Goal: Task Accomplishment & Management: Complete application form

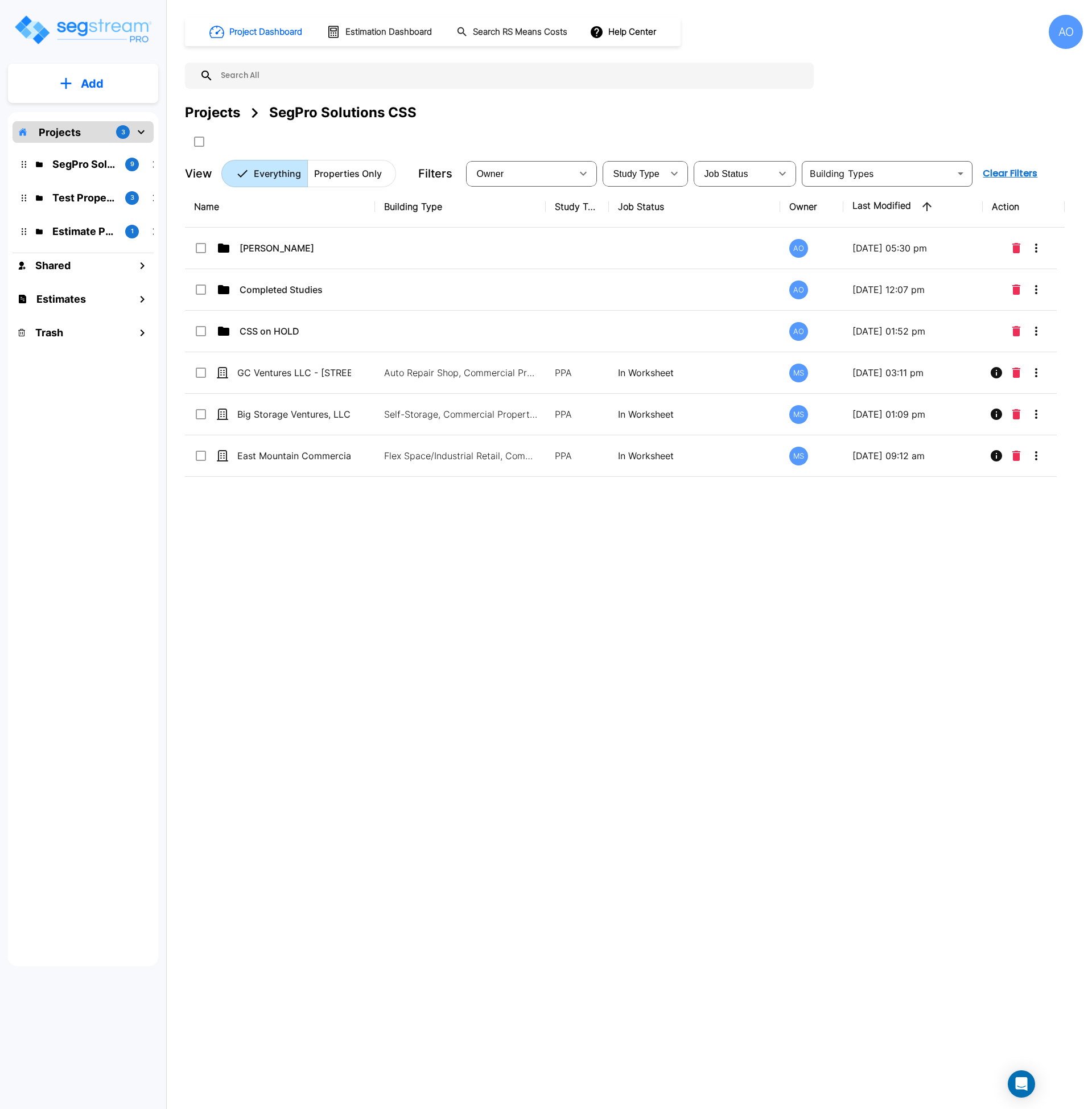
click at [69, 89] on icon "mailbox folders" at bounding box center [66, 83] width 12 height 12
click at [94, 143] on p "Add Property" at bounding box center [90, 148] width 58 height 14
click at [81, 84] on p "Add" at bounding box center [92, 84] width 22 height 17
click at [92, 149] on p "Add Property" at bounding box center [90, 148] width 58 height 14
click at [83, 81] on p "Add" at bounding box center [92, 84] width 22 height 17
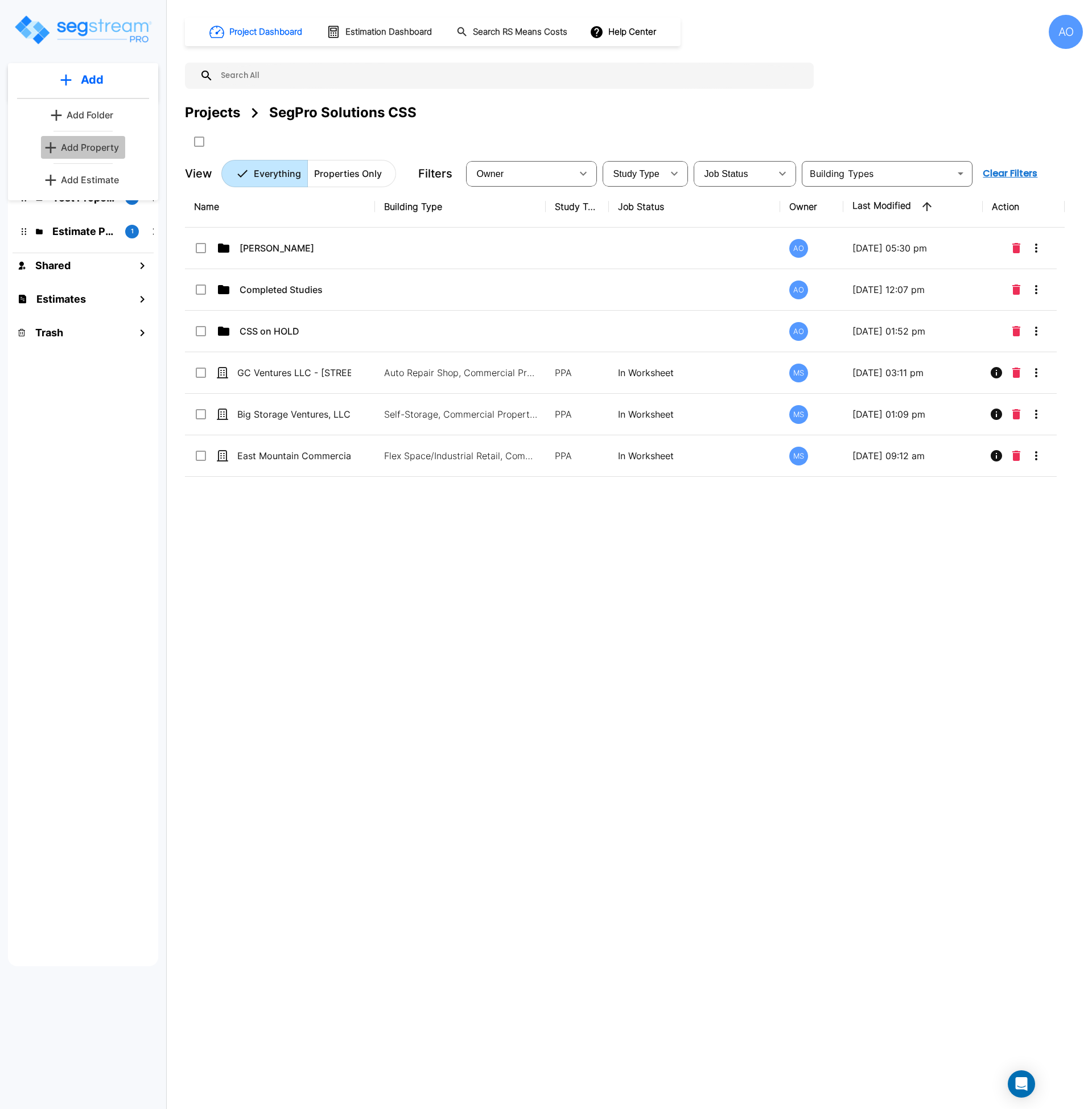
click at [89, 153] on p "Add Property" at bounding box center [90, 148] width 58 height 14
click at [1020, 1080] on icon "Open Intercom Messenger" at bounding box center [1021, 1084] width 13 height 15
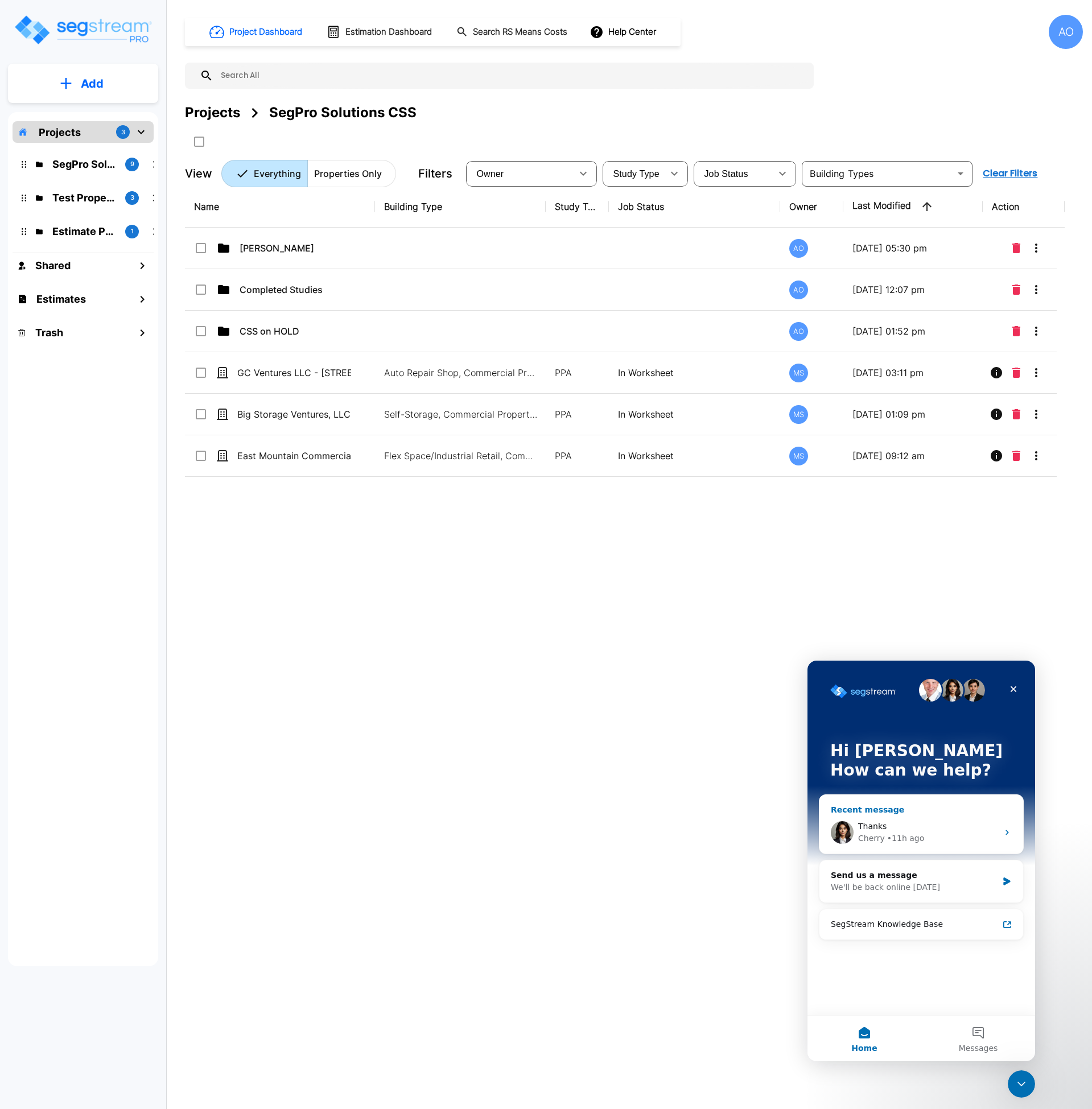
click at [899, 814] on div "Thanks Cherry • 11h ago" at bounding box center [921, 832] width 204 height 42
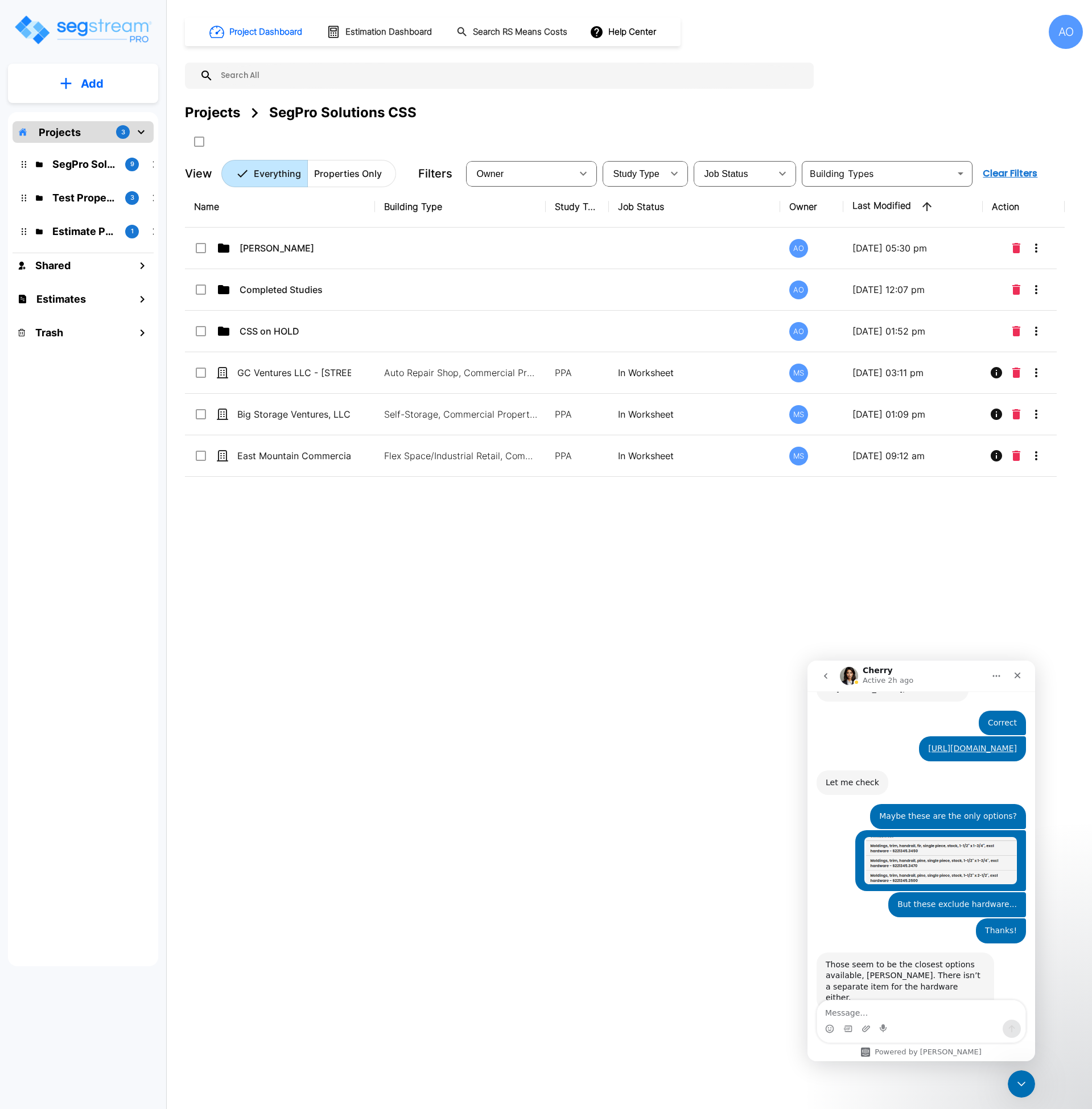
scroll to position [1494, 0]
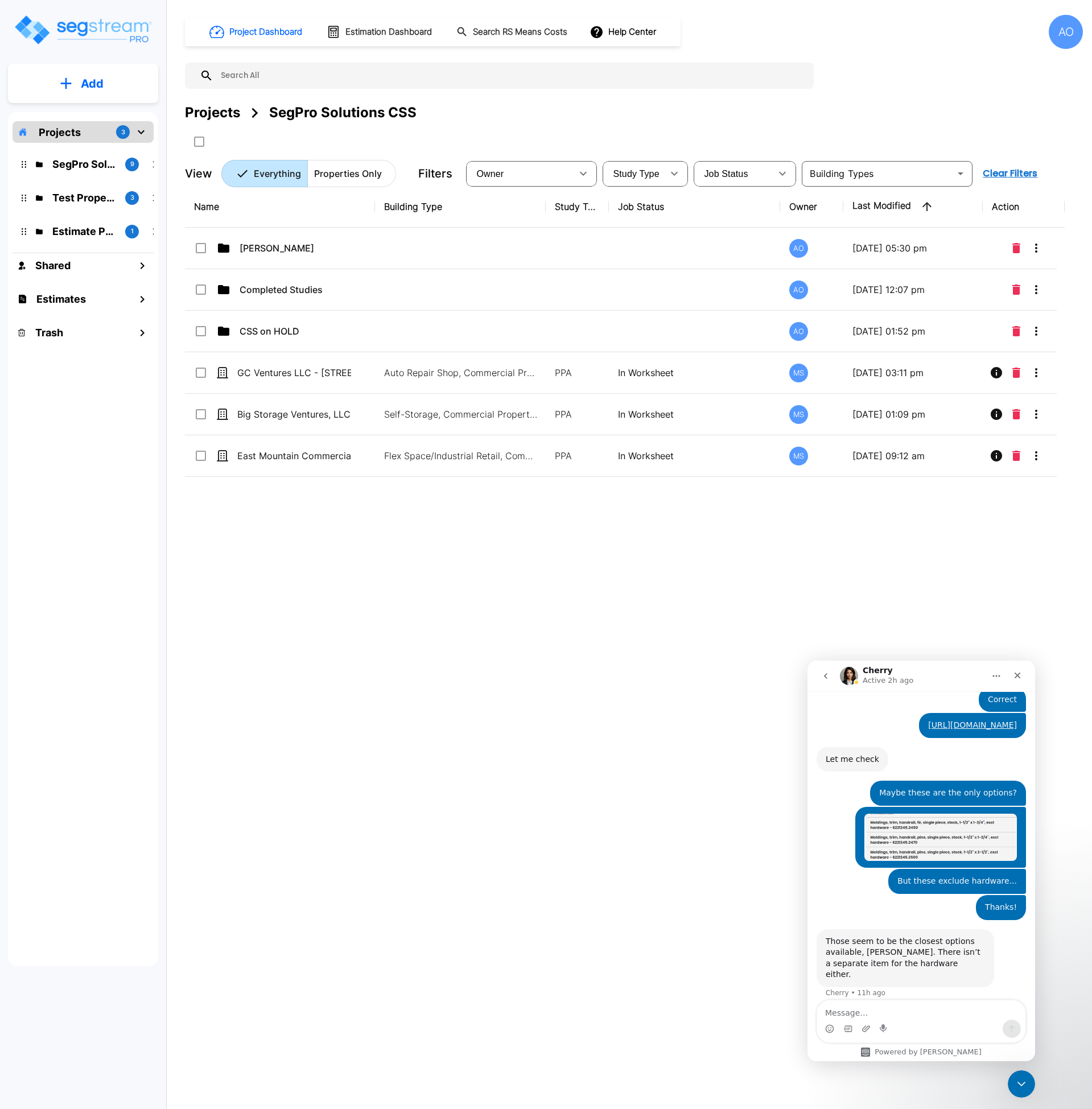
click at [873, 1008] on textarea "Message…" at bounding box center [921, 1010] width 208 height 20
type textarea "I'm getting an error when I try and add a new property."
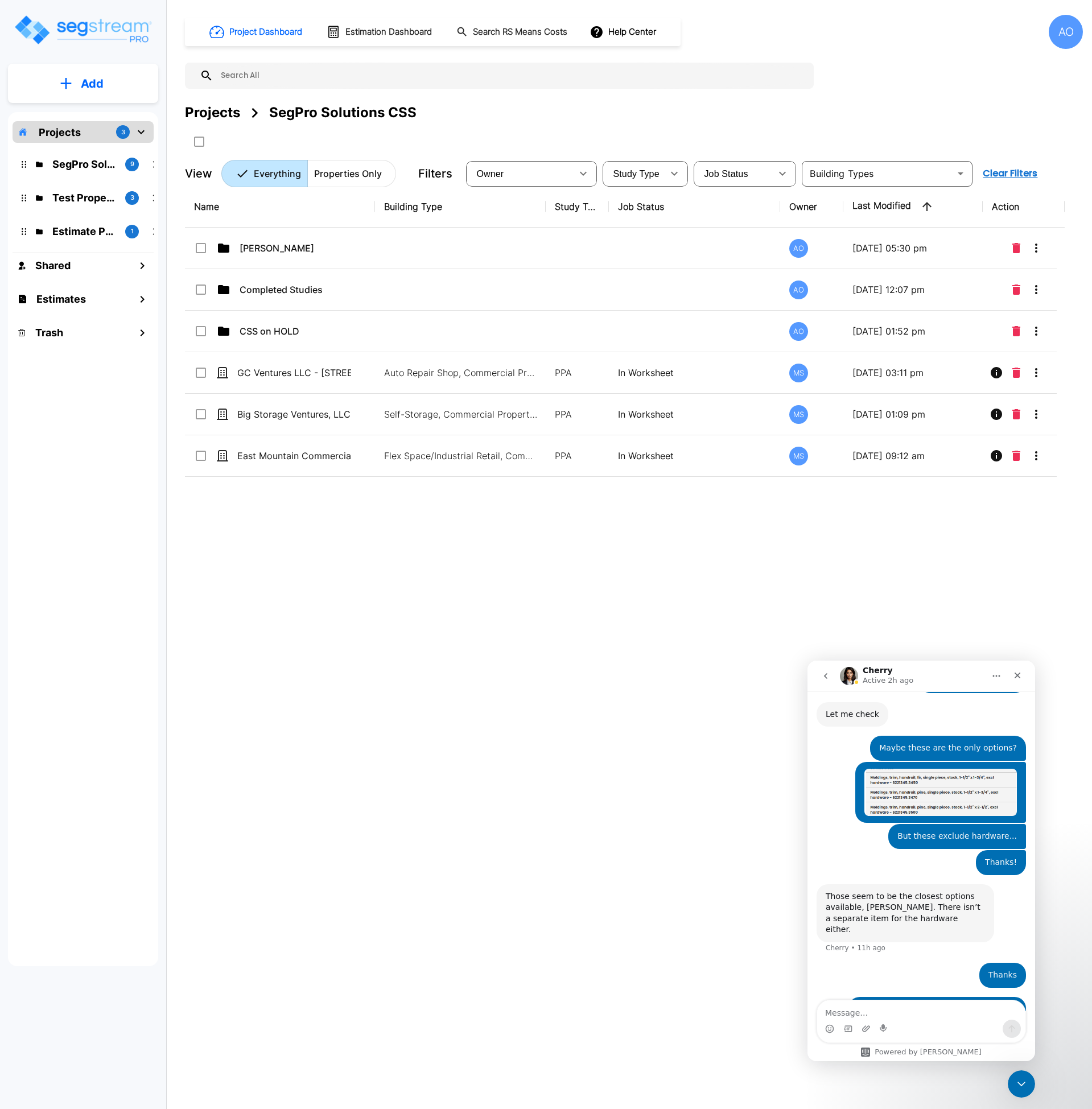
click at [301, 847] on div "Name Building Type Study Type Job Status Owner Last Modified Action Anjalie AO …" at bounding box center [625, 530] width 880 height 687
click at [876, 1013] on textarea "Message…" at bounding box center [921, 1010] width 208 height 20
type textarea "Do you have an ETA?"
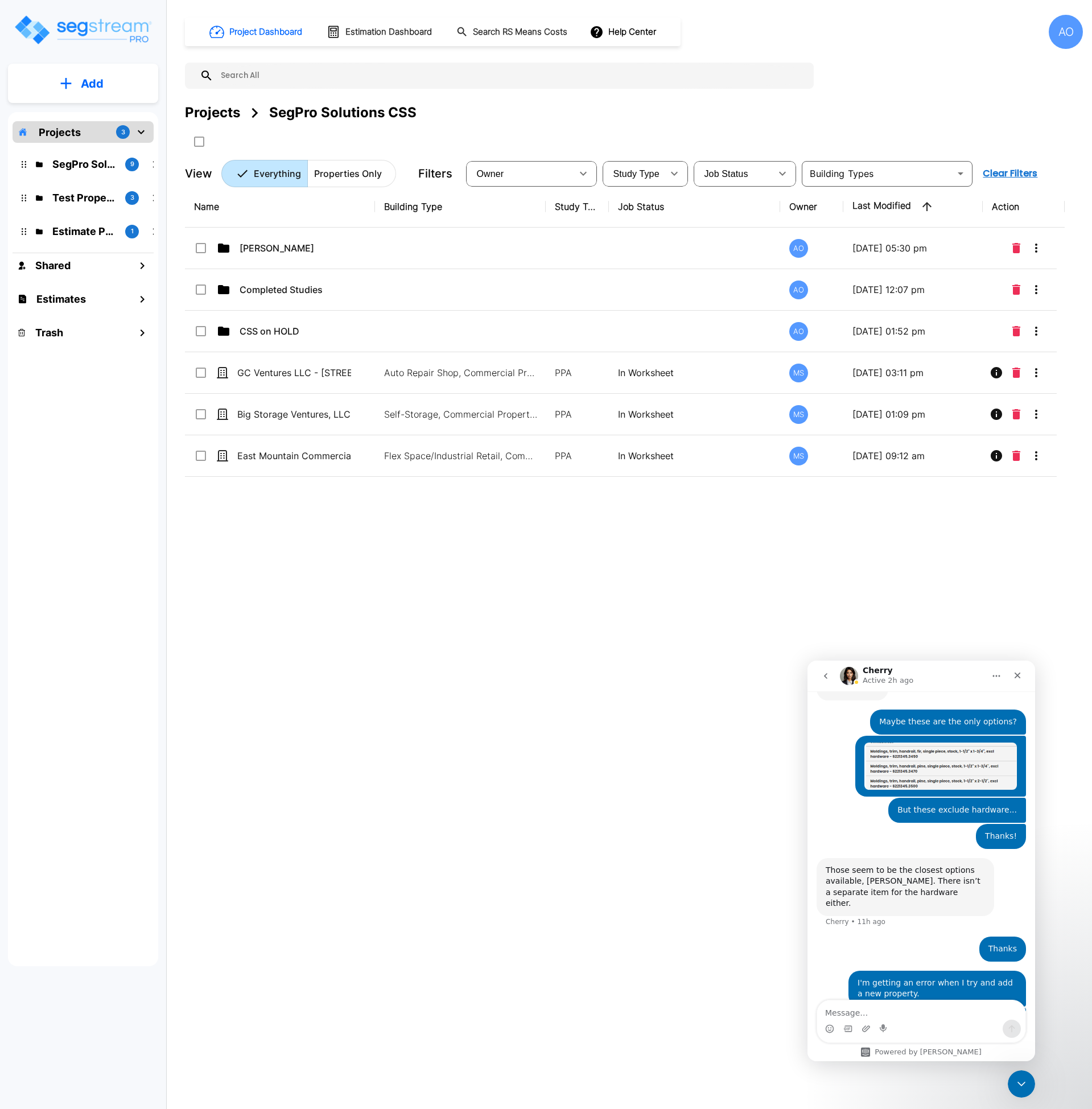
click at [85, 82] on p "Add" at bounding box center [92, 84] width 22 height 17
click at [1075, 21] on div "AO" at bounding box center [1065, 32] width 34 height 34
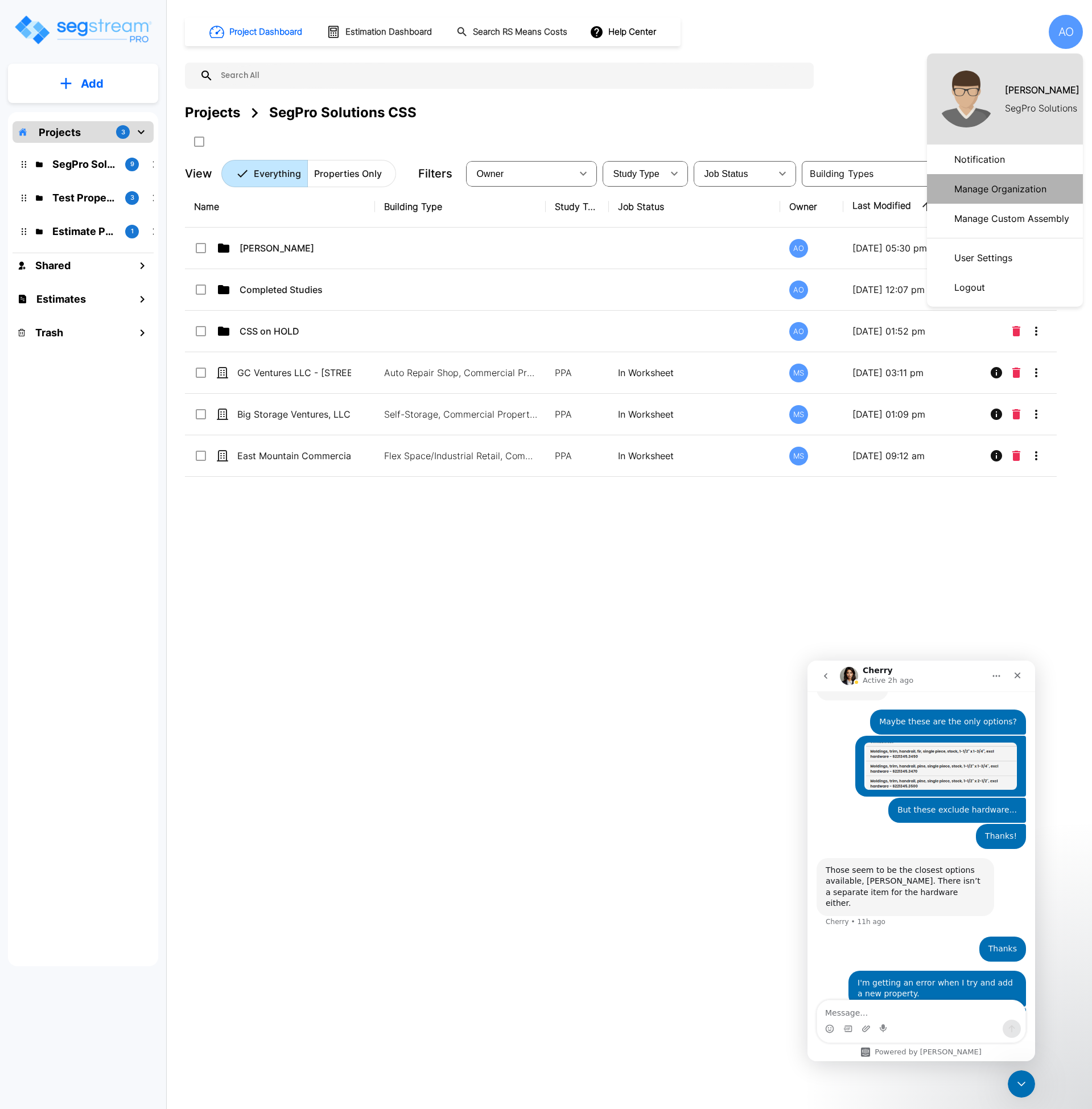
click at [1035, 183] on p "Manage Organization" at bounding box center [1000, 188] width 101 height 22
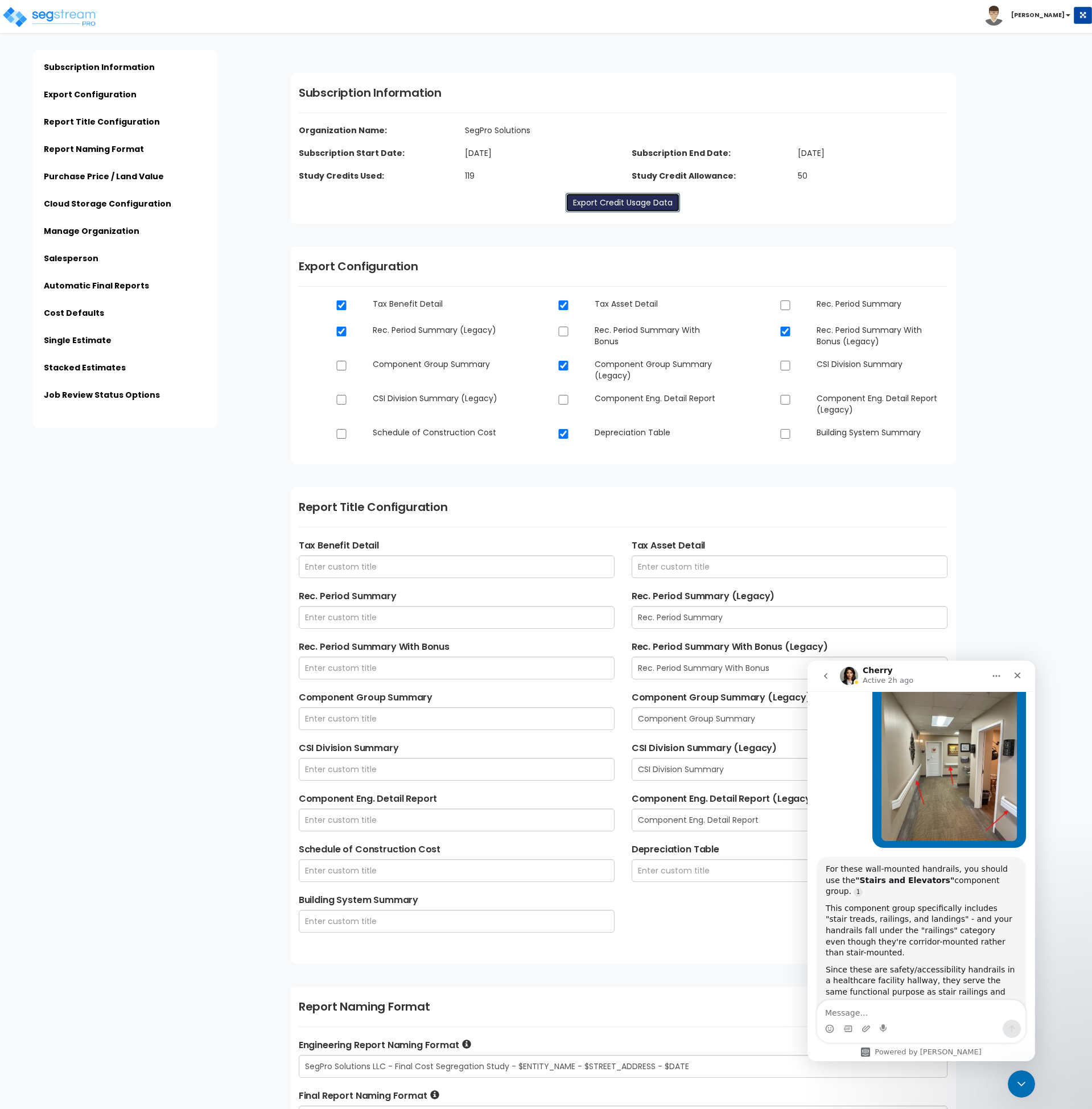
click at [632, 206] on link "Export Credit Usage Data" at bounding box center [623, 203] width 114 height 20
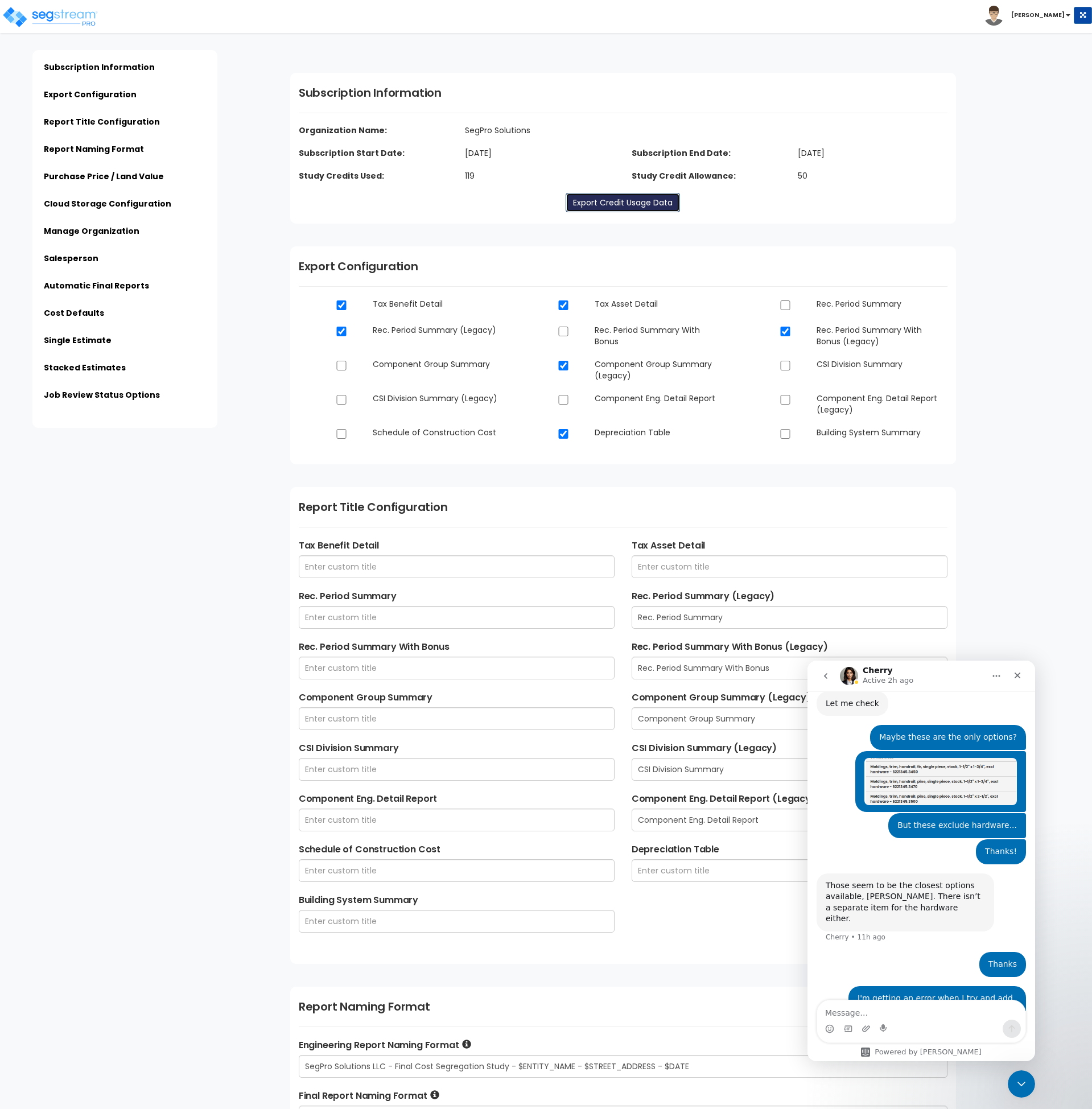
scroll to position [1565, 0]
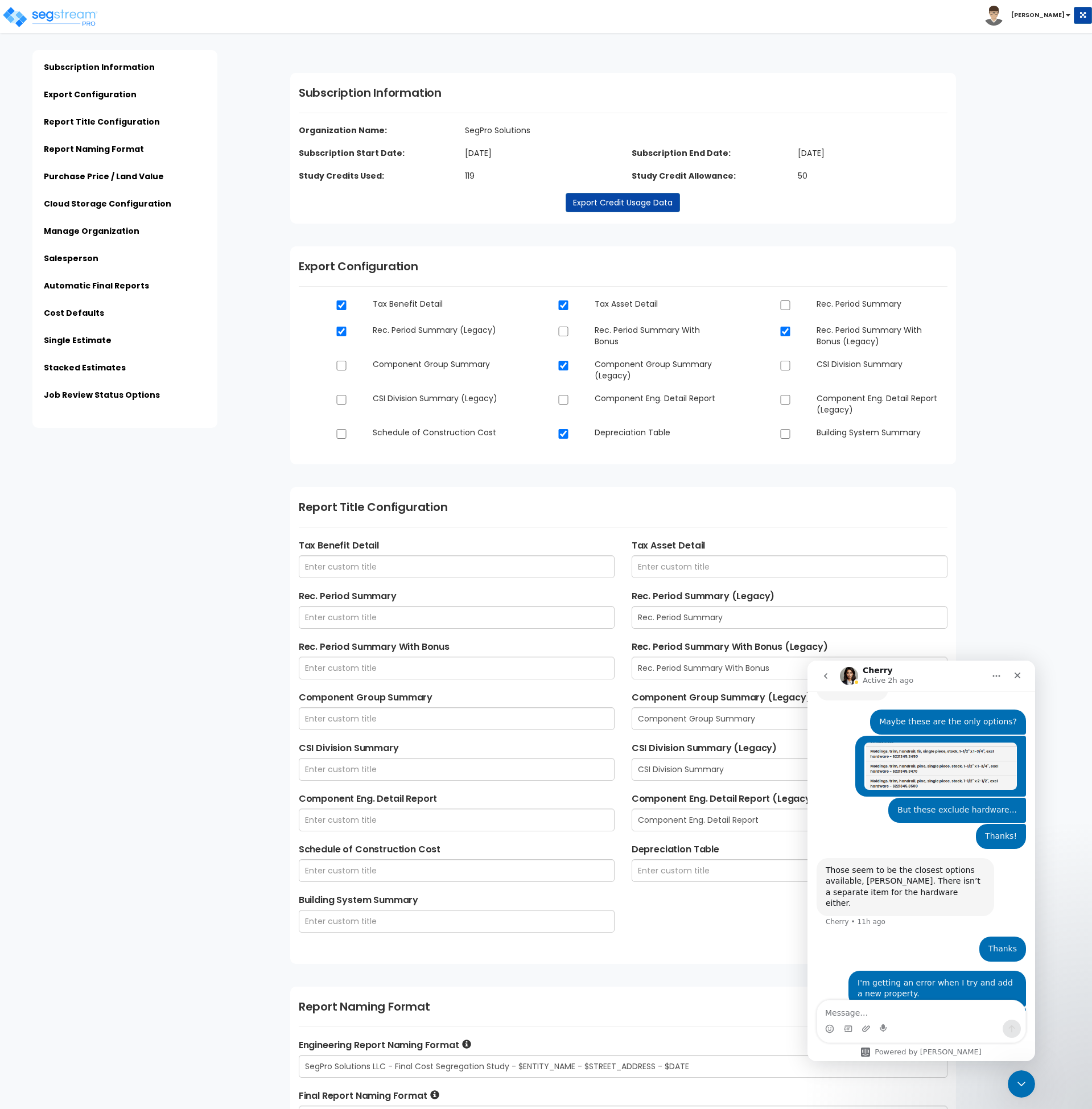
click at [466, 6] on div "Toggle navigation Andrew" at bounding box center [546, 16] width 1092 height 33
click at [57, 19] on img at bounding box center [50, 17] width 97 height 22
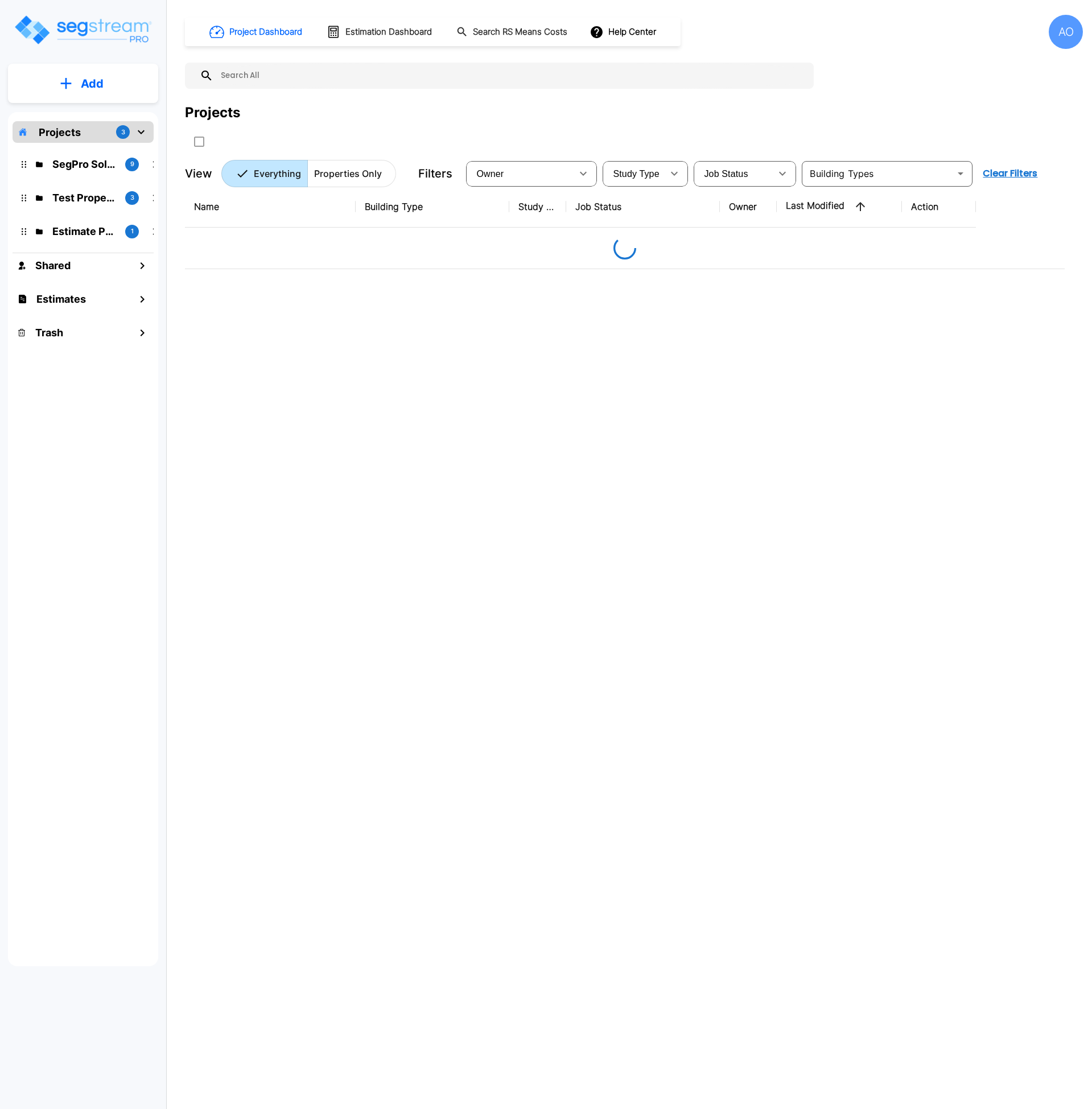
click at [86, 87] on p "Add" at bounding box center [92, 84] width 22 height 17
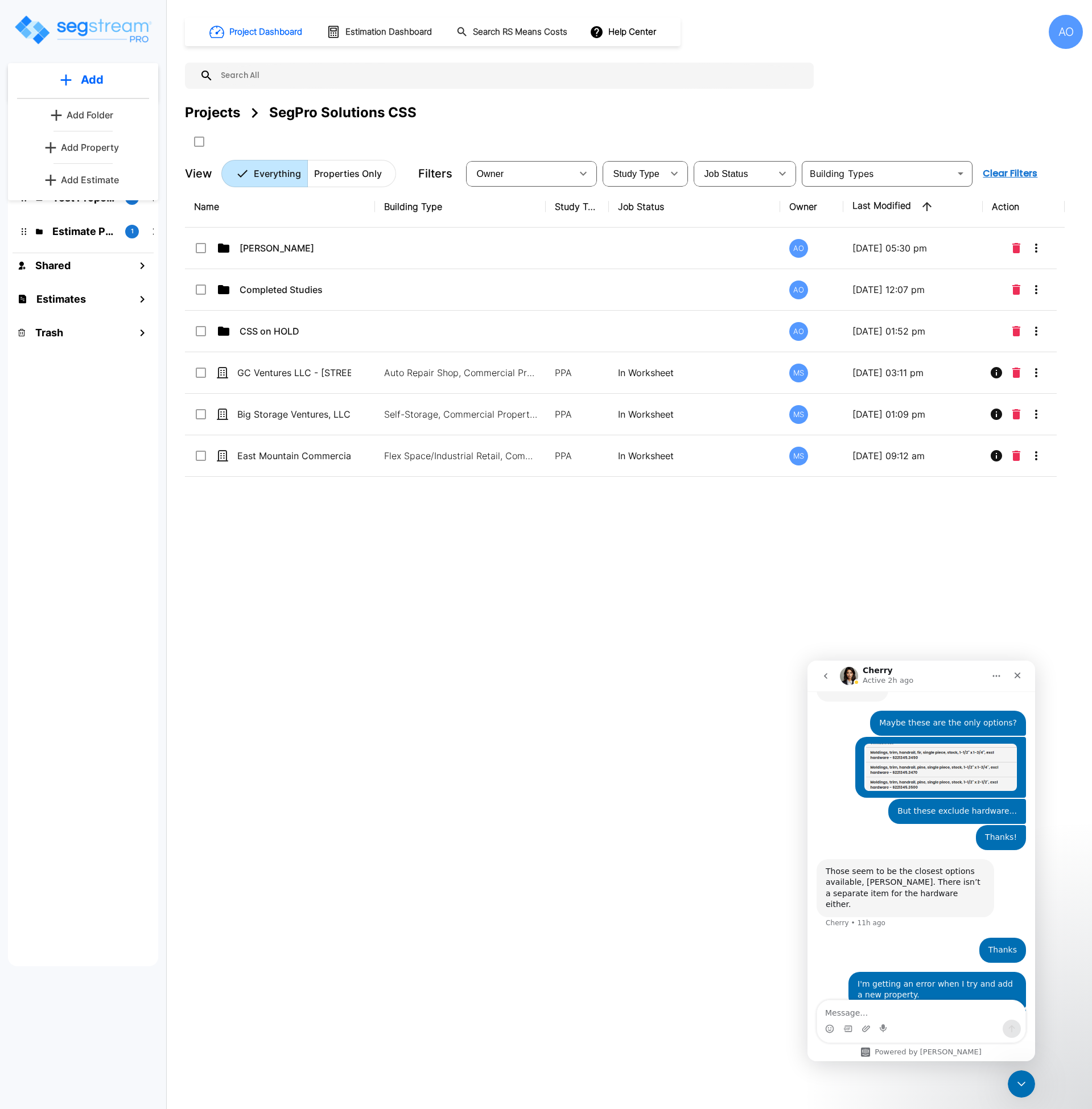
scroll to position [1565, 0]
click at [97, 145] on p "Add Property" at bounding box center [90, 148] width 58 height 14
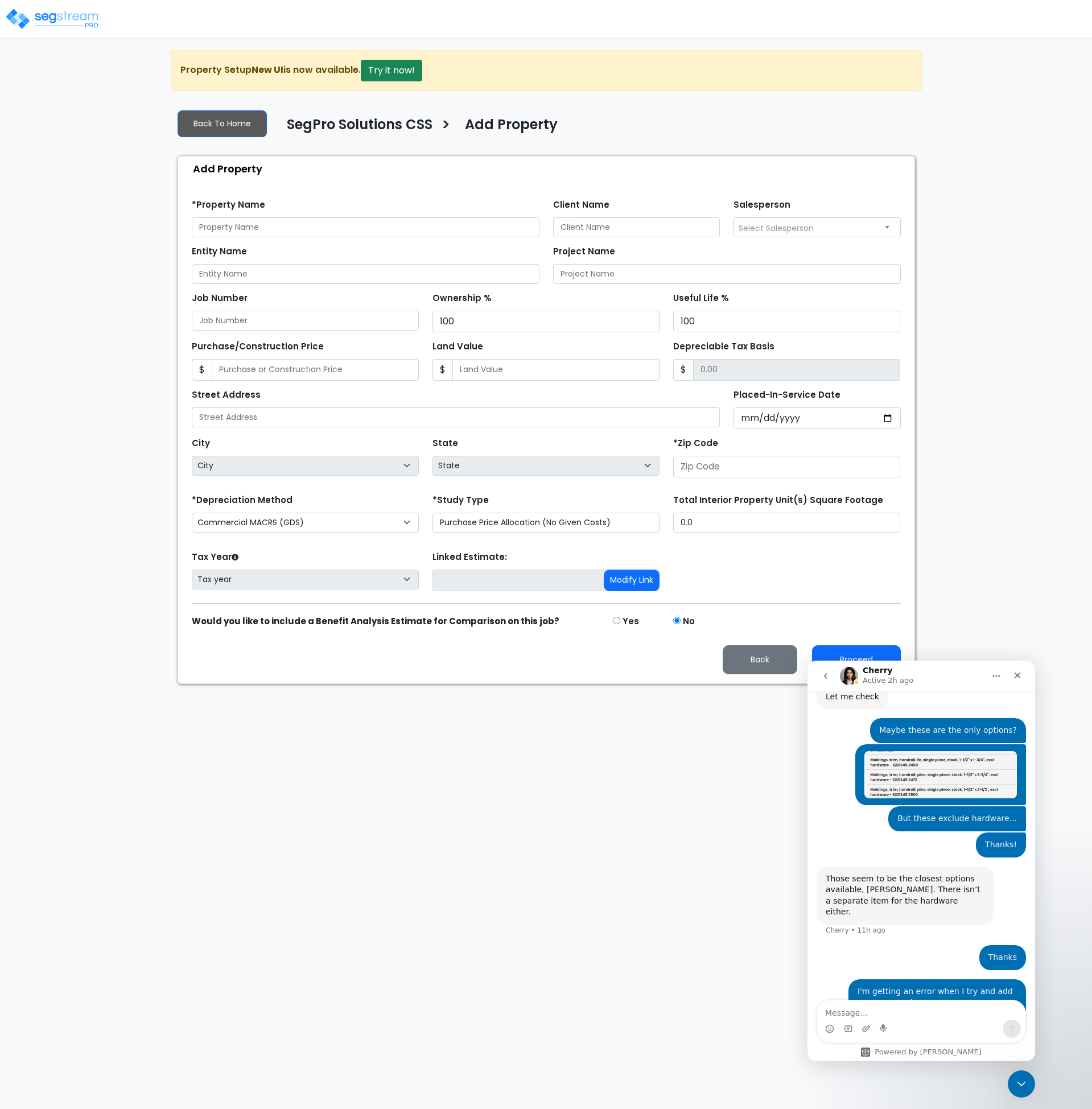
scroll to position [1565, 0]
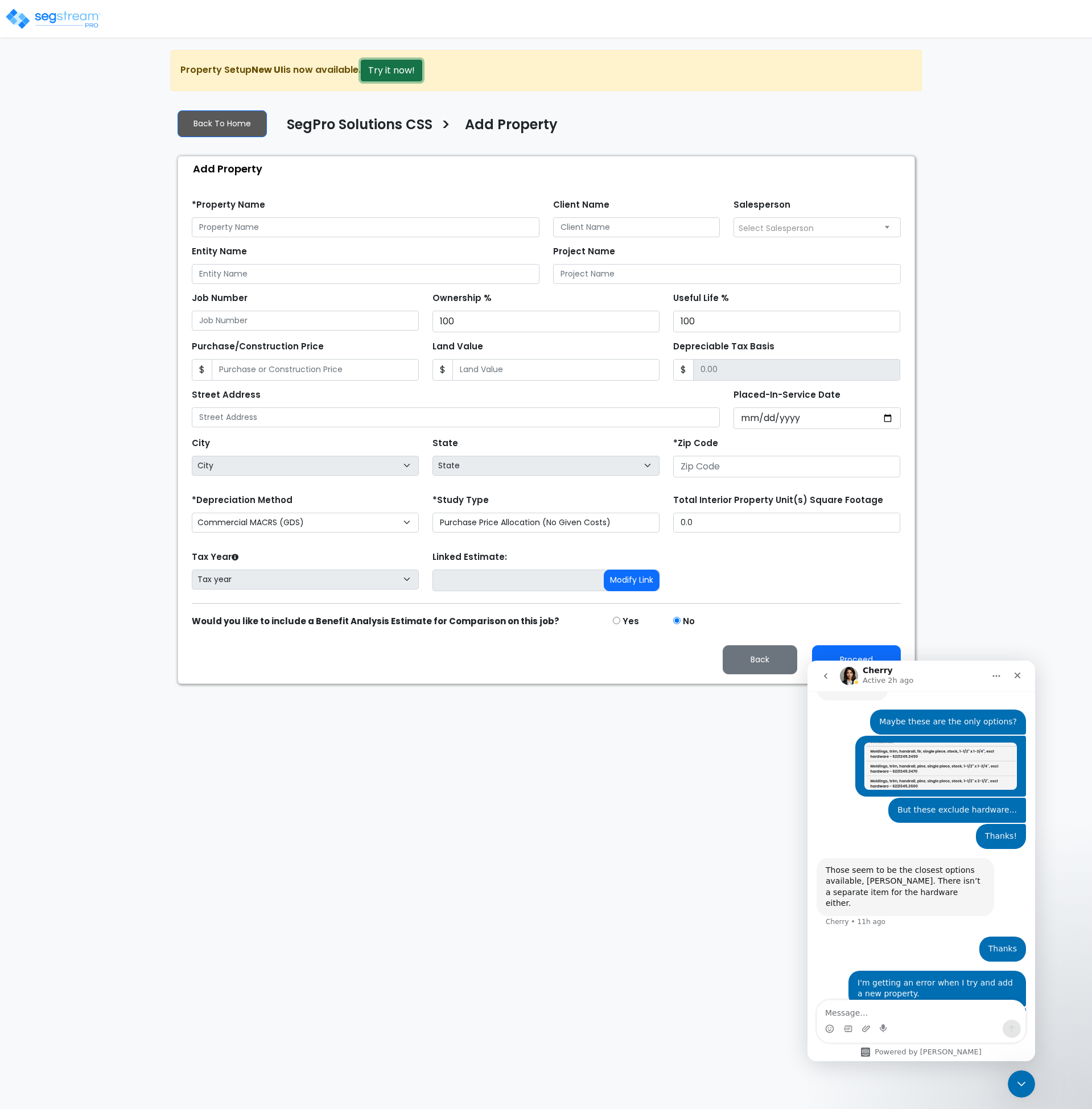
click at [382, 73] on button "Try it now!" at bounding box center [391, 71] width 62 height 22
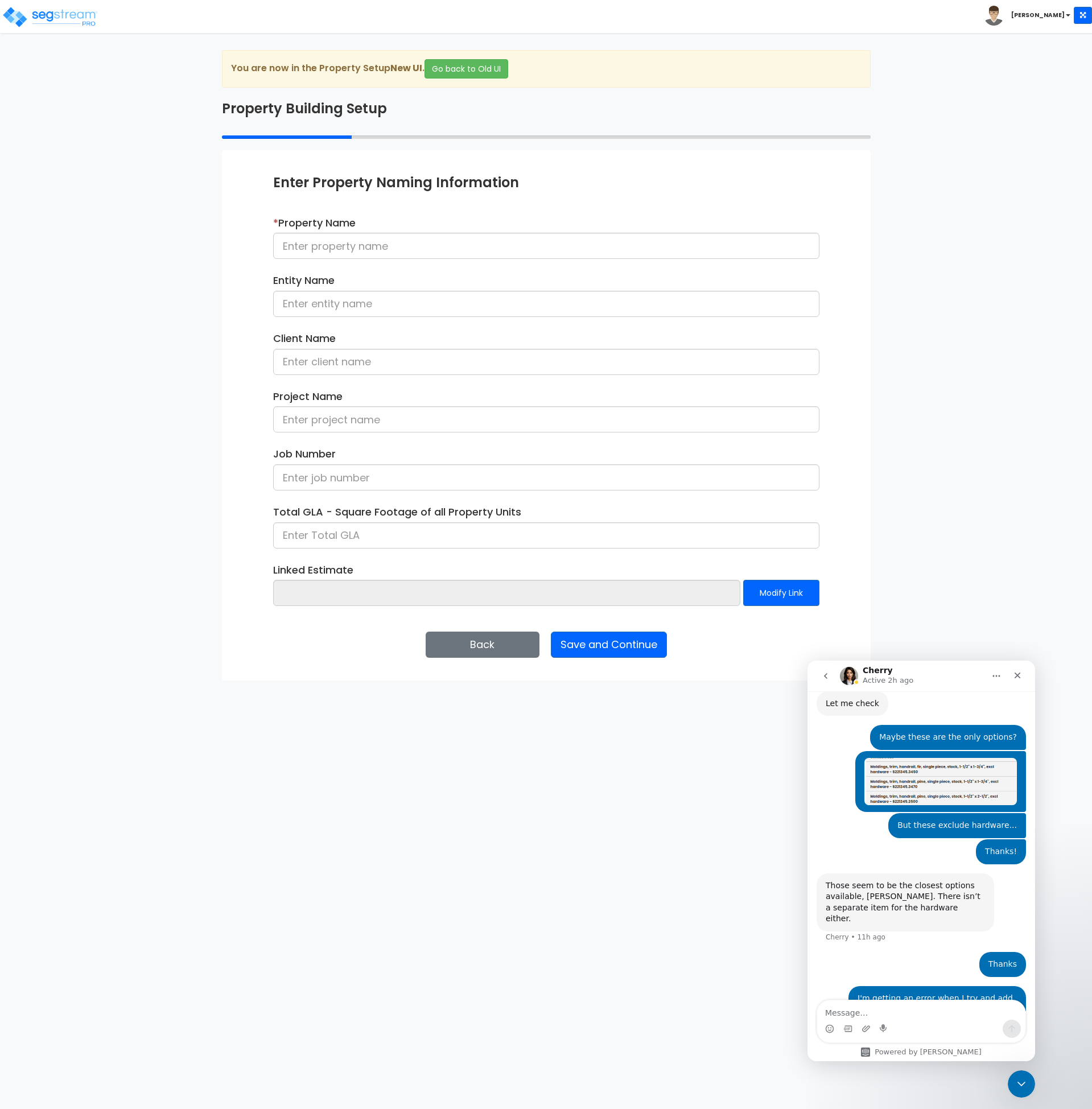
scroll to position [1565, 0]
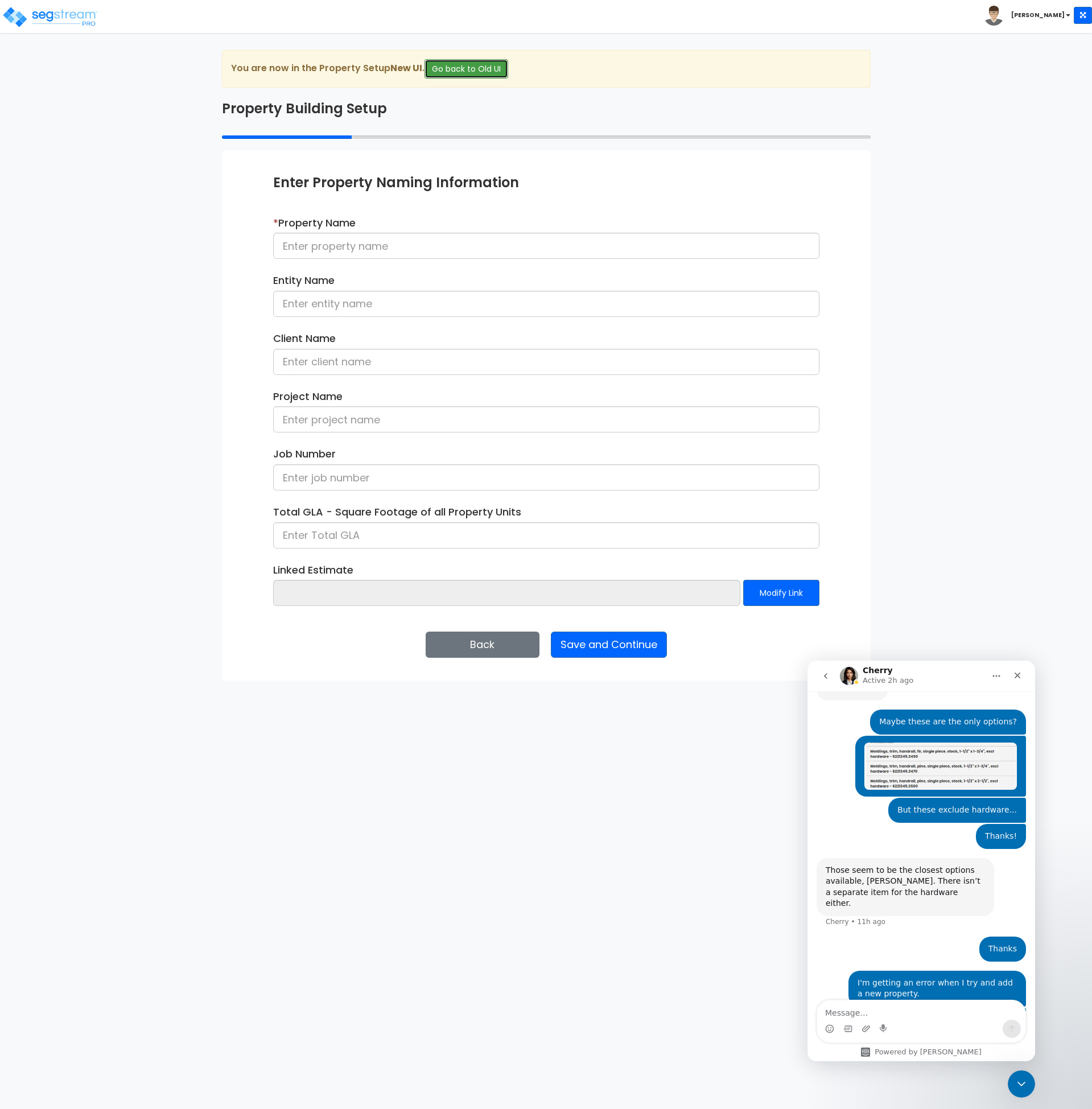
click at [461, 68] on button "Go back to Old UI" at bounding box center [466, 69] width 84 height 20
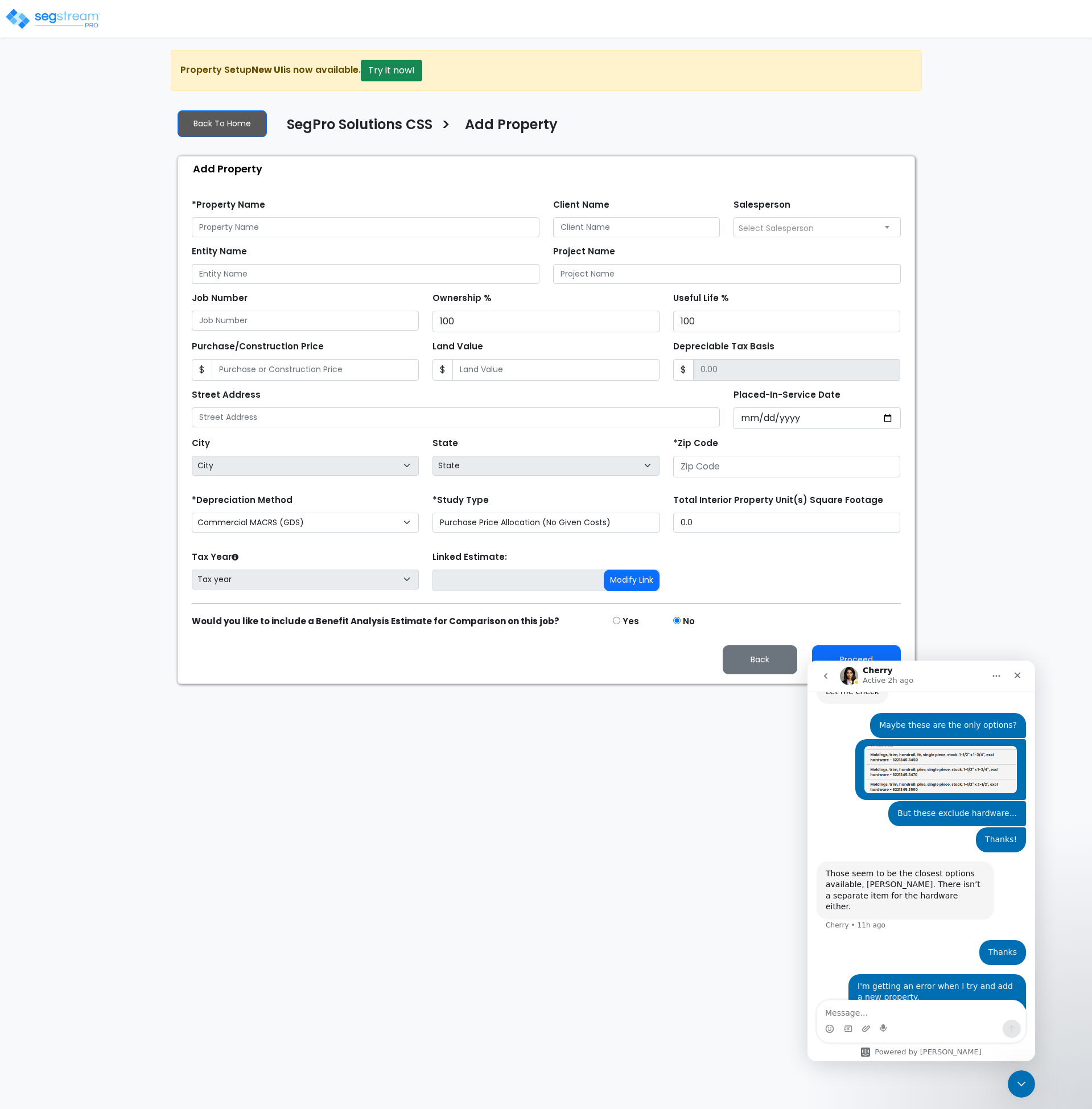
scroll to position [1565, 0]
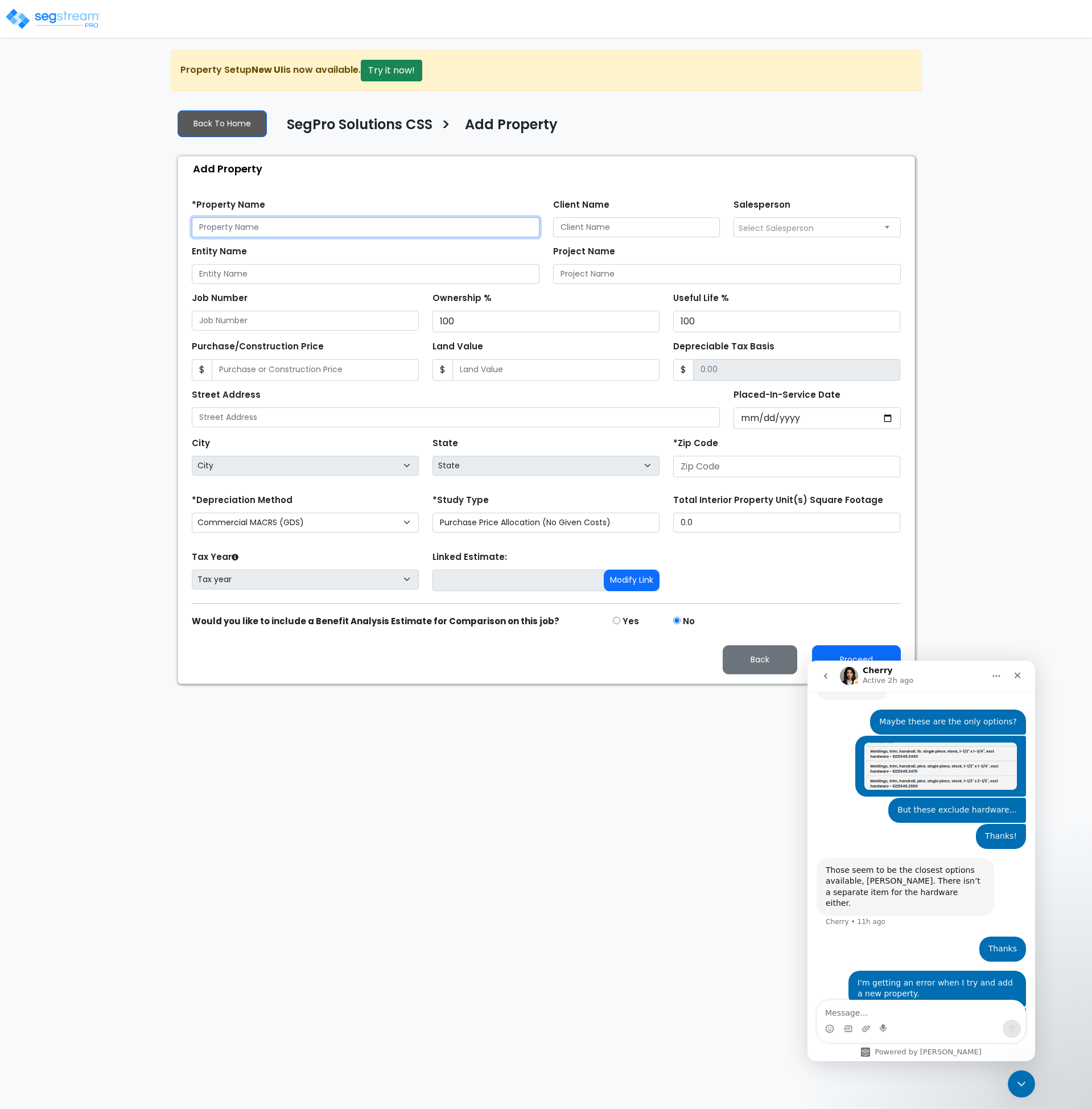
click at [253, 233] on input "text" at bounding box center [366, 227] width 348 height 20
click at [260, 229] on input "text" at bounding box center [366, 227] width 348 height 20
click at [300, 228] on input "text" at bounding box center [366, 227] width 348 height 20
type input "Big Storage Ventures, LLC"
type input "[PERSON_NAME]"
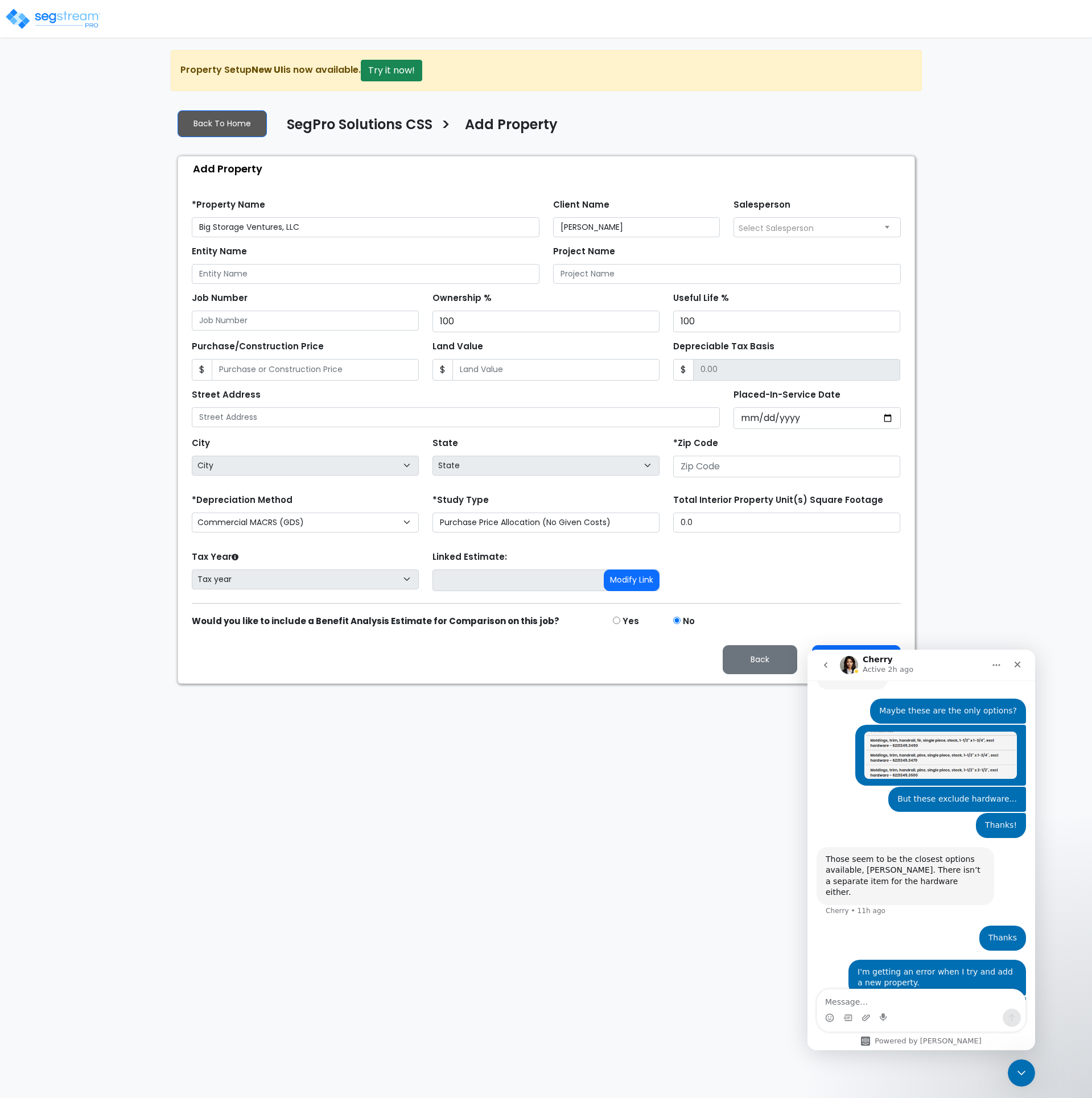
click at [765, 227] on span "Select Salesperson" at bounding box center [776, 228] width 75 height 12
type input "nic"
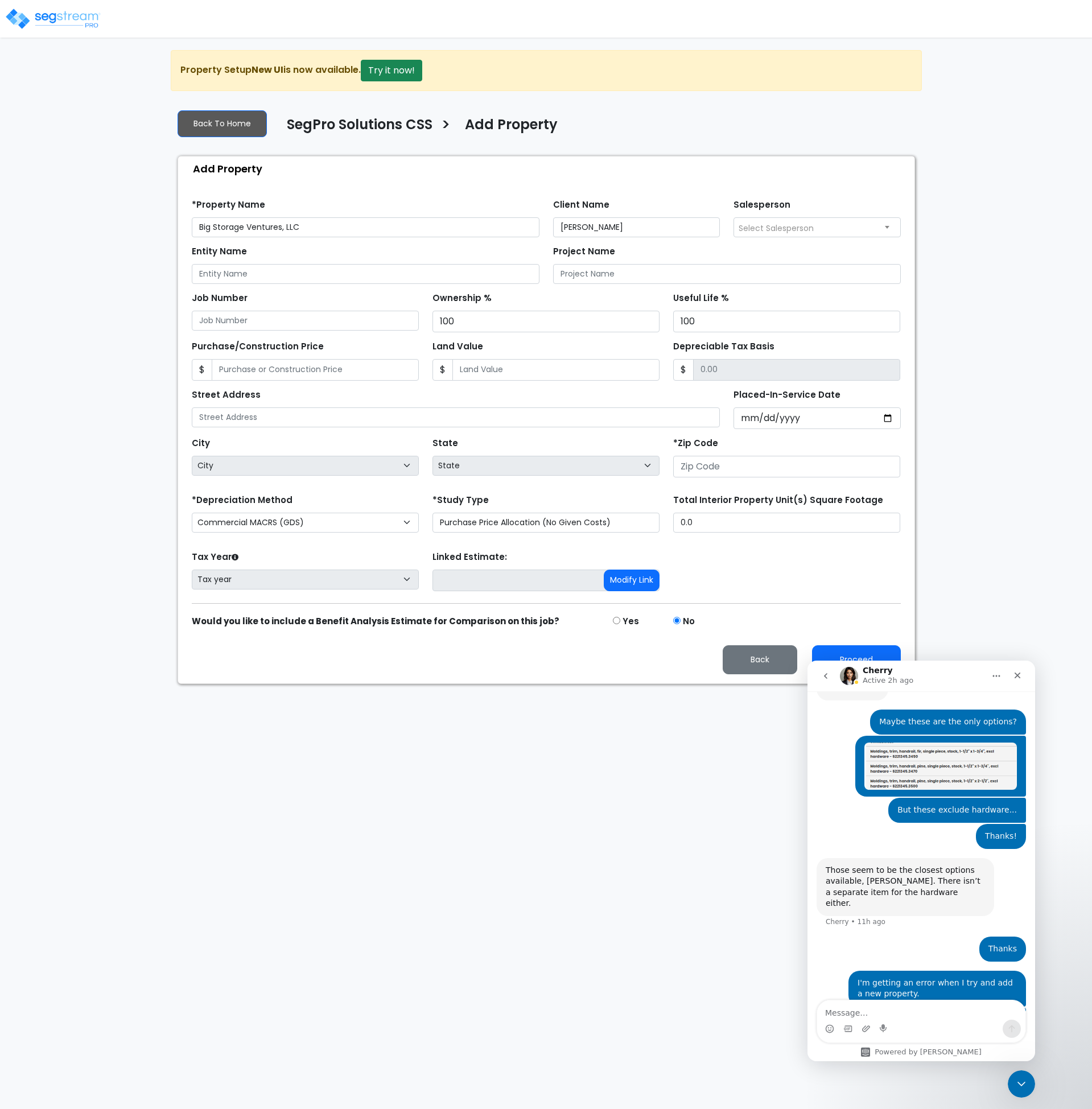
click at [765, 227] on span "Select Salesperson" at bounding box center [776, 228] width 75 height 12
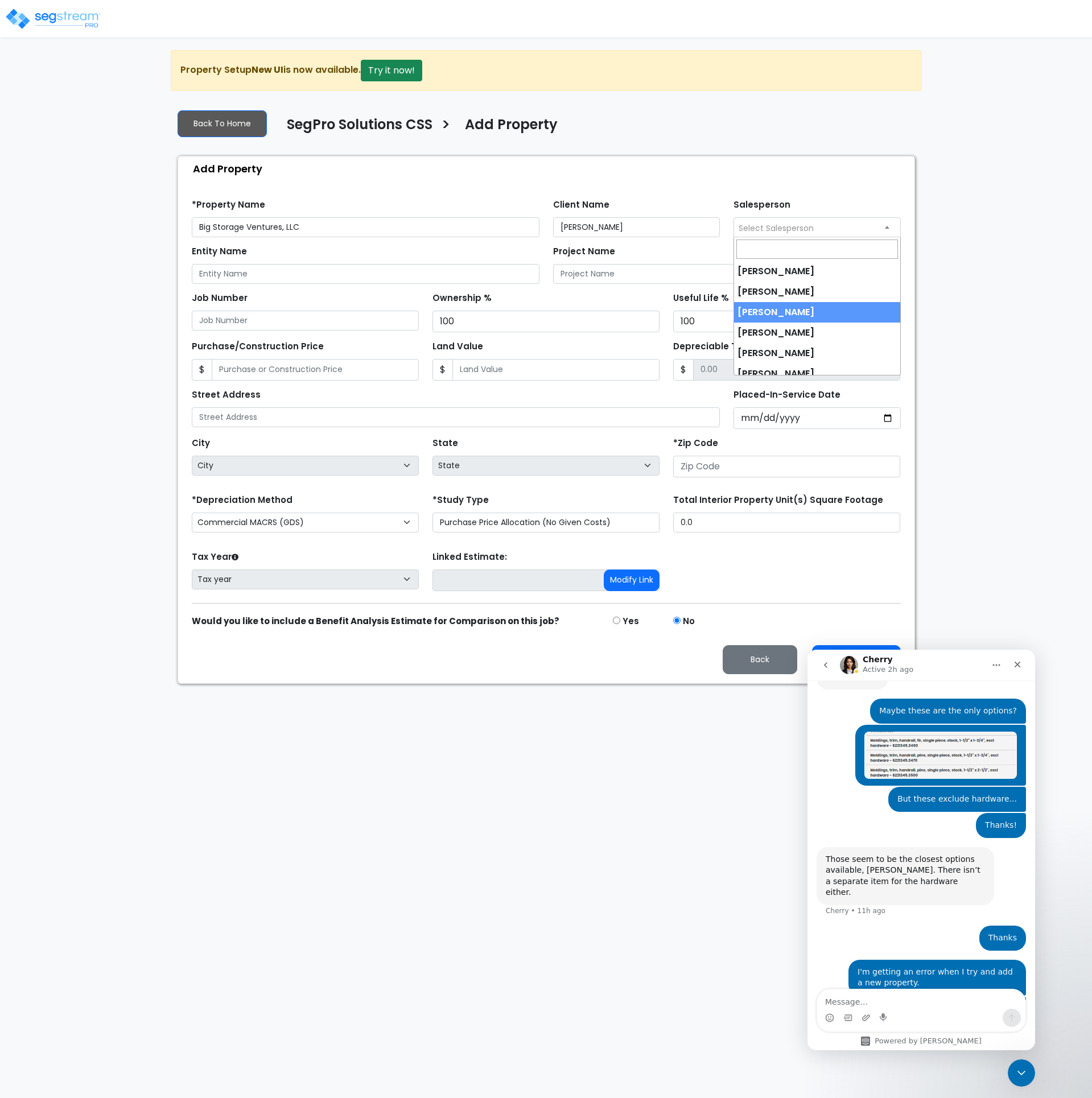
select select "173"
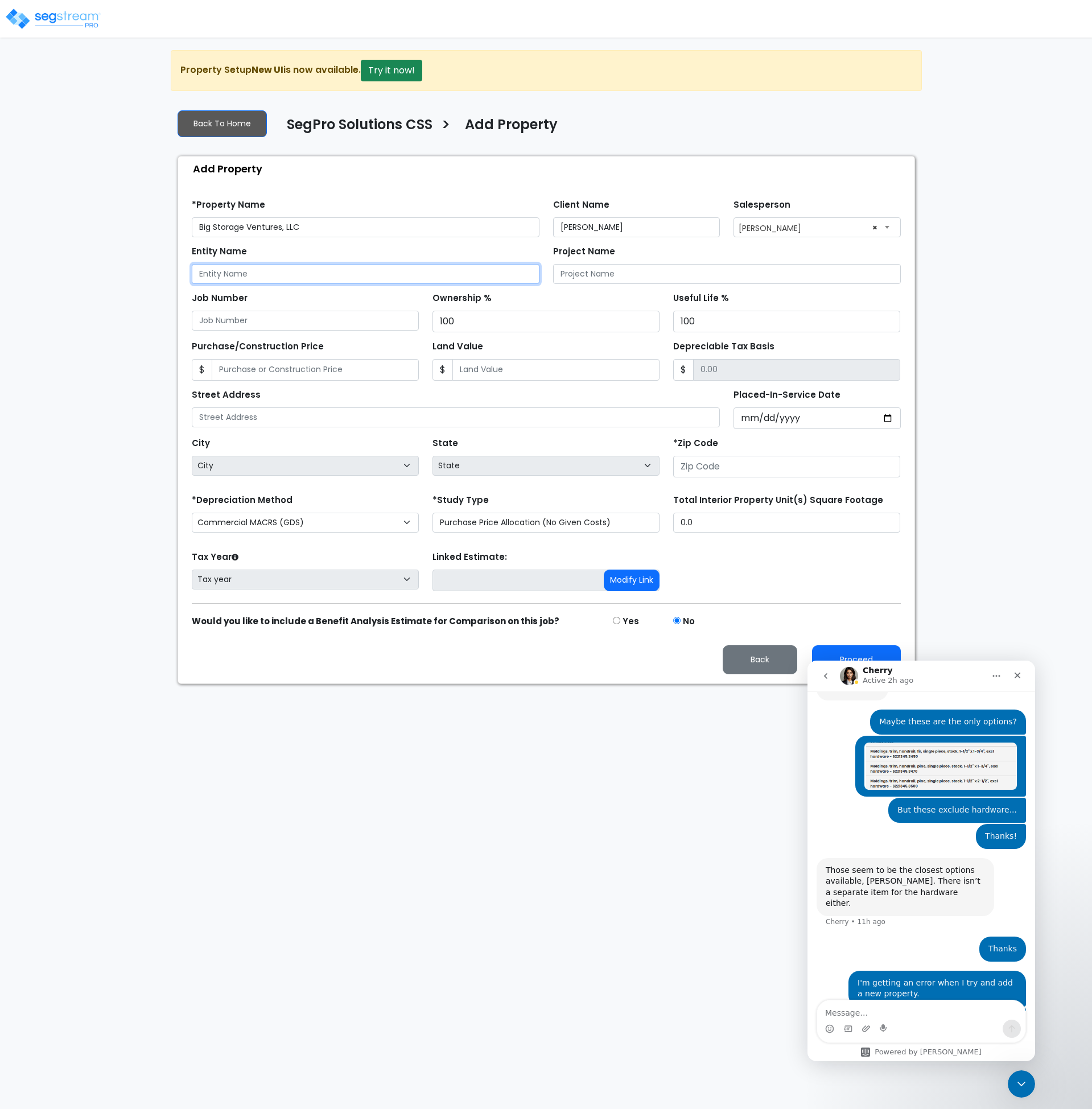
click at [233, 271] on input "Entity Name" at bounding box center [366, 274] width 348 height 20
click at [314, 229] on input "Big Storage Ventures, LLC" at bounding box center [366, 227] width 348 height 20
drag, startPoint x: 389, startPoint y: 225, endPoint x: 307, endPoint y: 230, distance: 82.2
click at [307, 230] on input "Big Storage Ventures, LLC - 715 North 735 West" at bounding box center [366, 227] width 348 height 20
type input "Big Storage Ventures, LLC - 715 North 735 West"
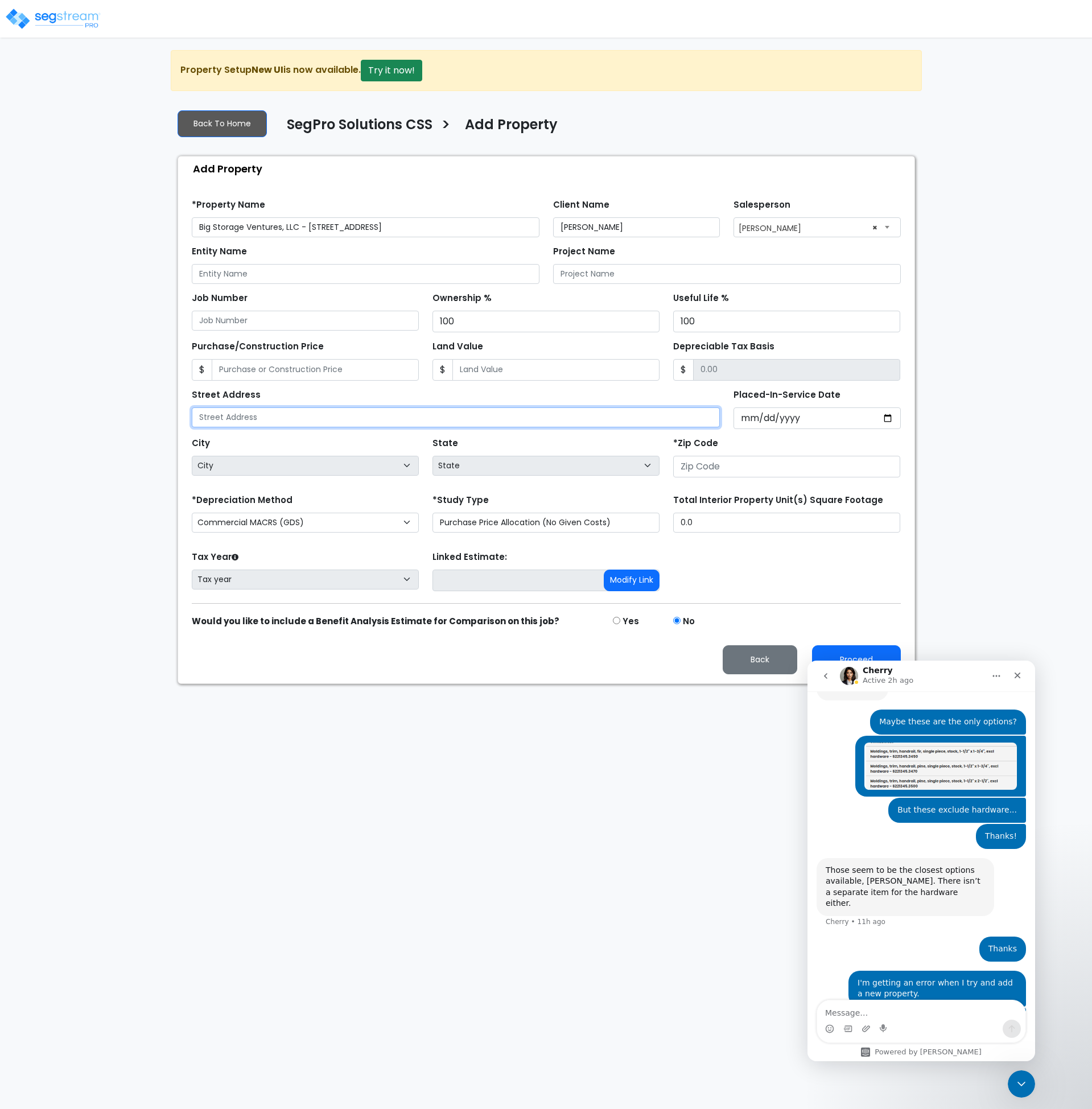
click at [312, 415] on input "text" at bounding box center [456, 417] width 529 height 20
paste input "715 North 735 West"
type input "715 North 735 West"
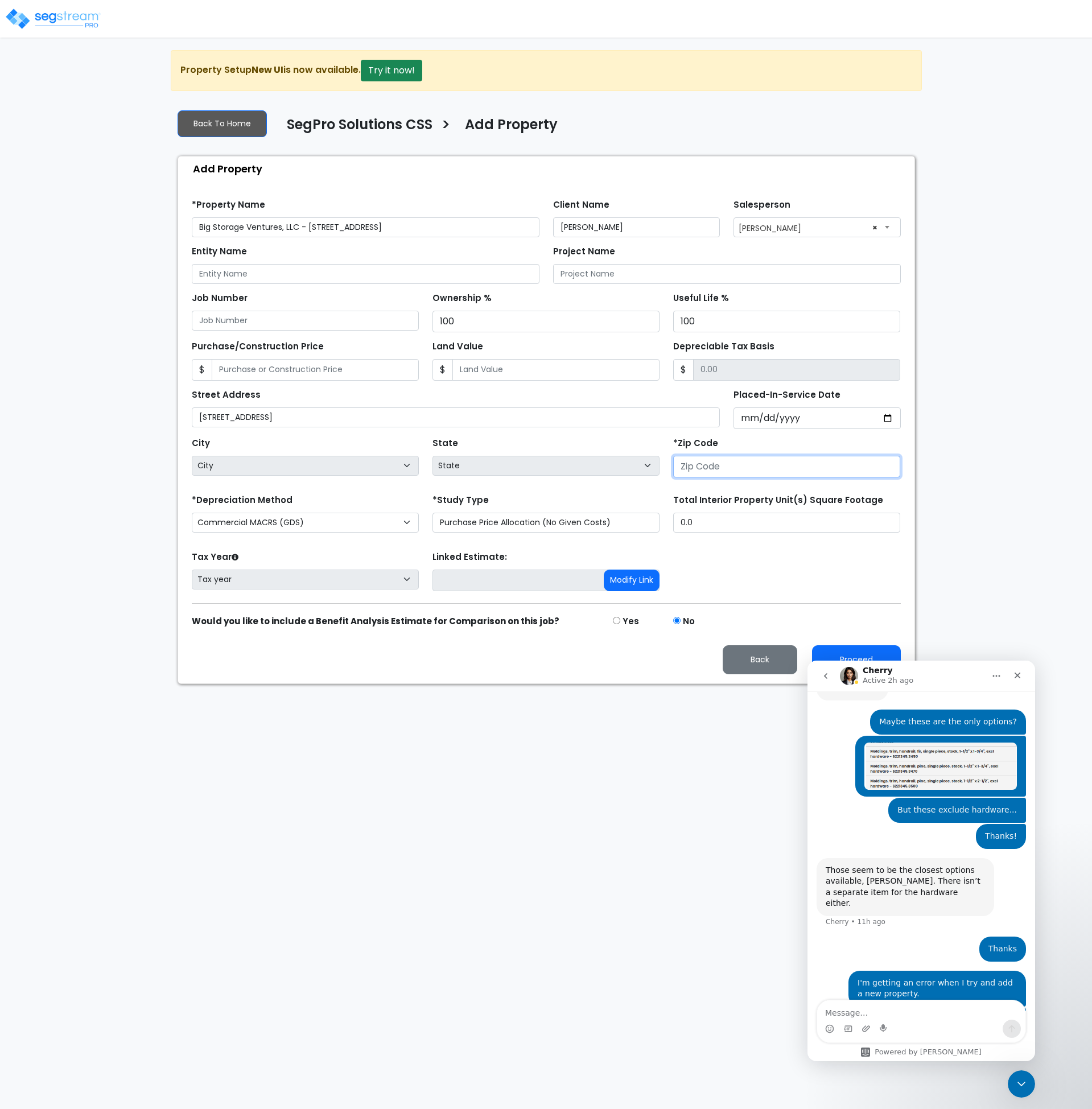
click at [692, 464] on input "number" at bounding box center [787, 467] width 227 height 22
type input "8472"
select select "UT"
type input "84721"
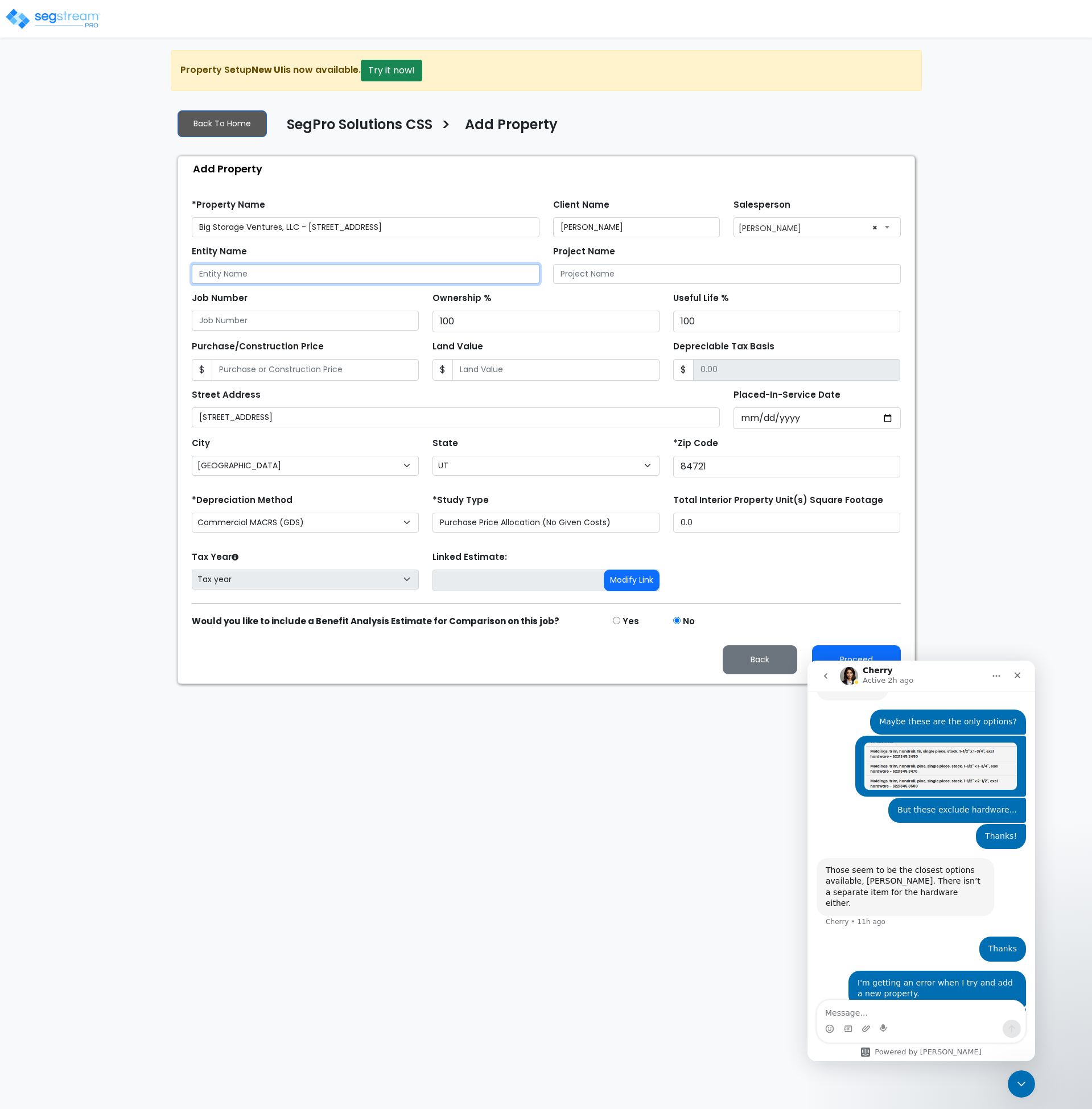
click at [241, 276] on input "Entity Name" at bounding box center [366, 274] width 348 height 20
drag, startPoint x: 300, startPoint y: 228, endPoint x: 152, endPoint y: 236, distance: 148.2
click at [152, 236] on div "We are Building your Property. So please grab a coffee and let us do the heavy …" at bounding box center [546, 367] width 1092 height 634
click at [219, 274] on input "Entity Name" at bounding box center [366, 274] width 348 height 20
paste input "Big Storage Ventures, LLC"
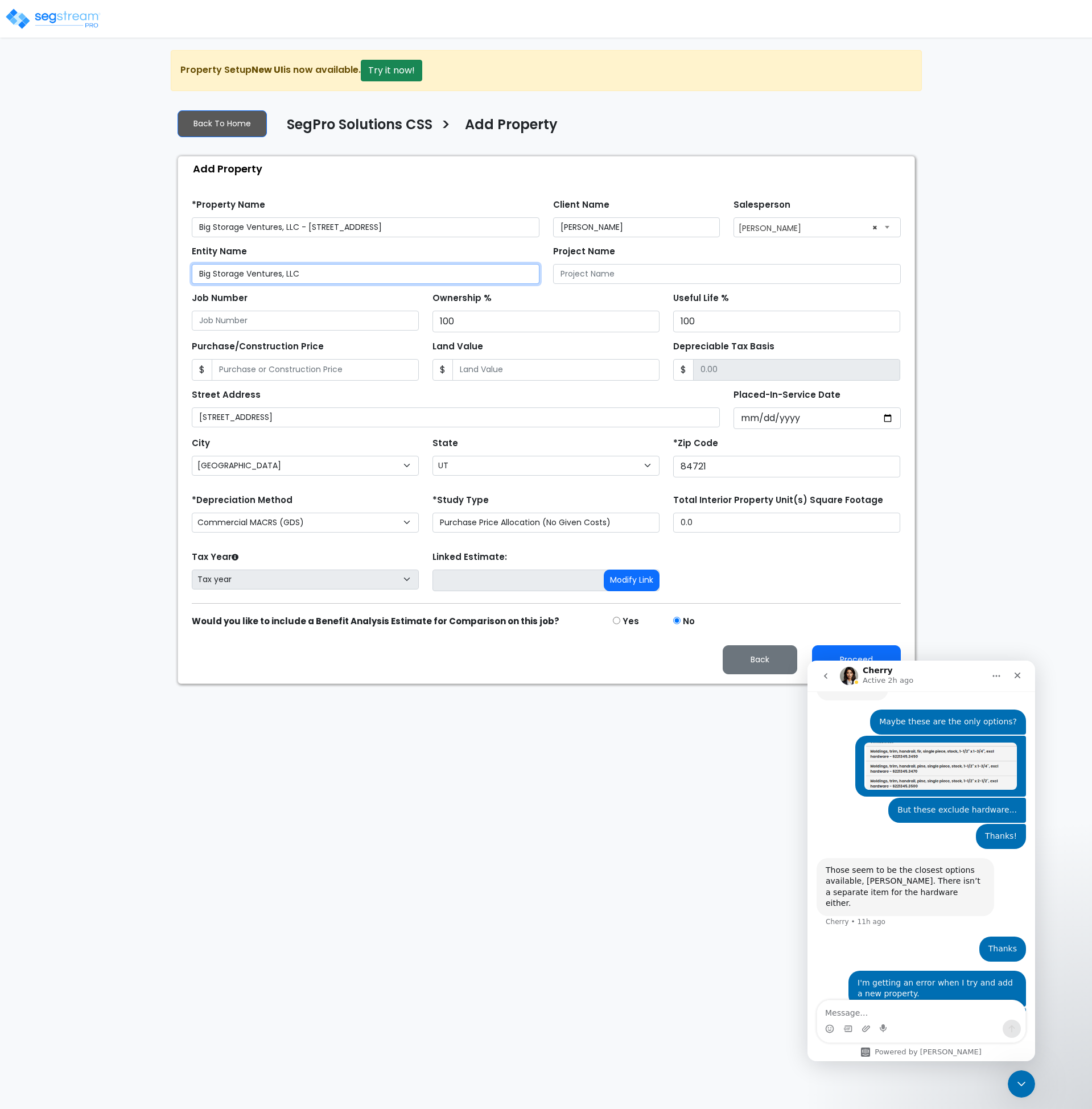
type input "Big Storage Ventures, LLC"
click at [743, 417] on input "Placed-In-Service Date" at bounding box center [817, 418] width 167 height 22
click at [738, 421] on input "Placed-In-Service Date" at bounding box center [817, 418] width 167 height 22
type input "0020-10-01"
select select "20"
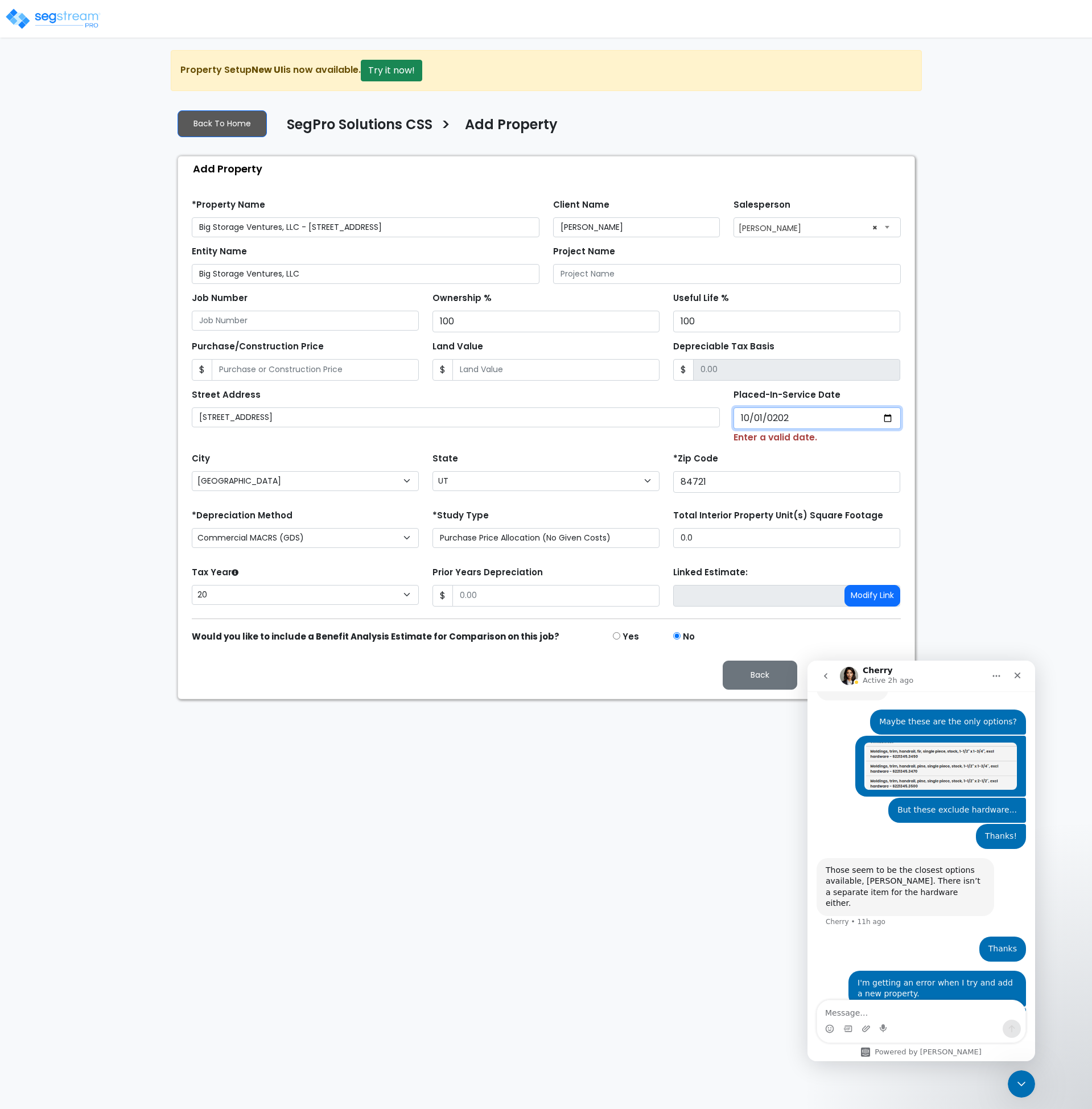
type input "2024-10-01"
select select "2024"
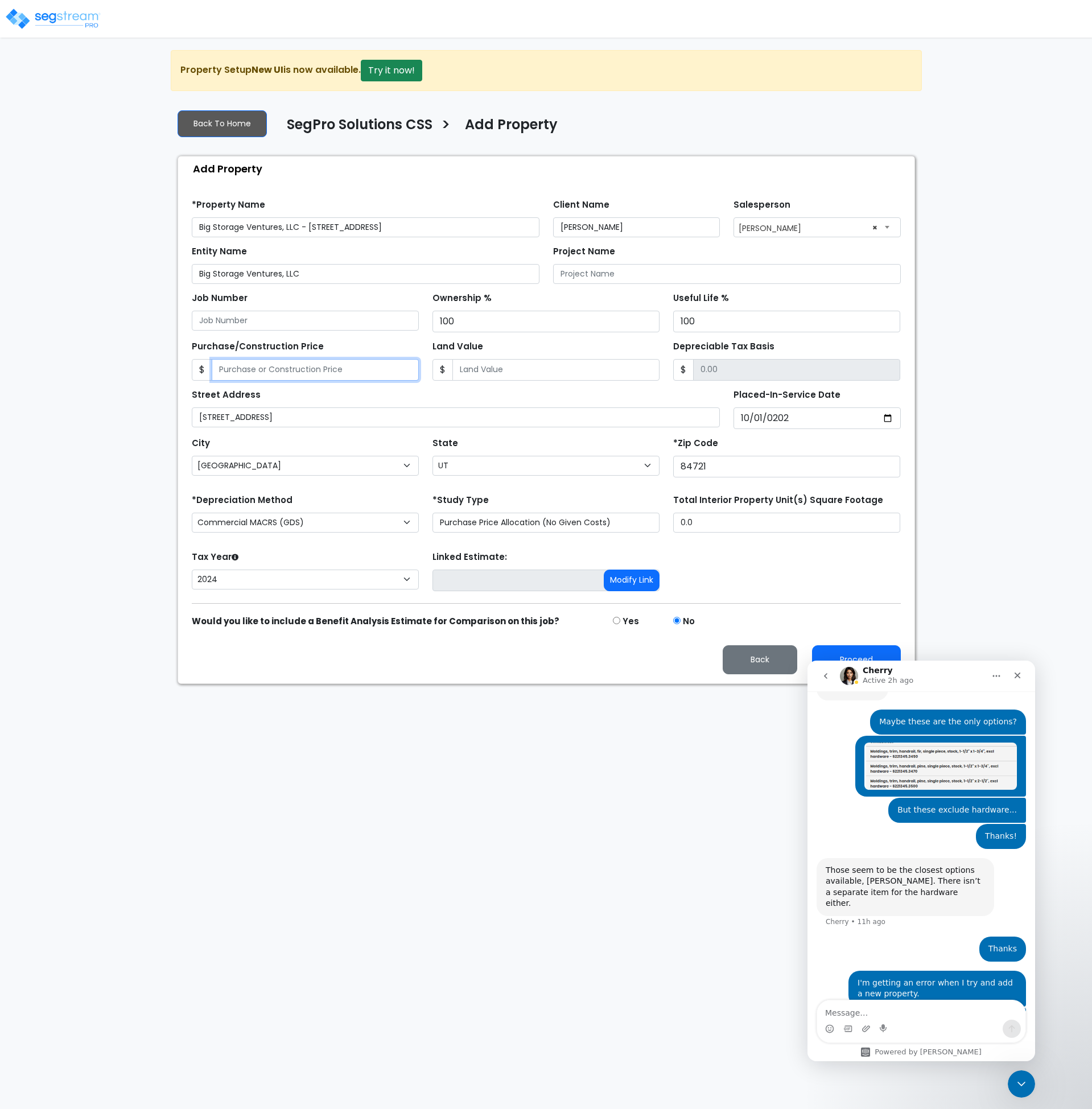
click at [295, 375] on input "Purchase/Construction Price" at bounding box center [315, 370] width 207 height 22
click at [225, 368] on input "Purchase/Construction Price" at bounding box center [315, 370] width 207 height 22
type input "1"
type input "0.00"
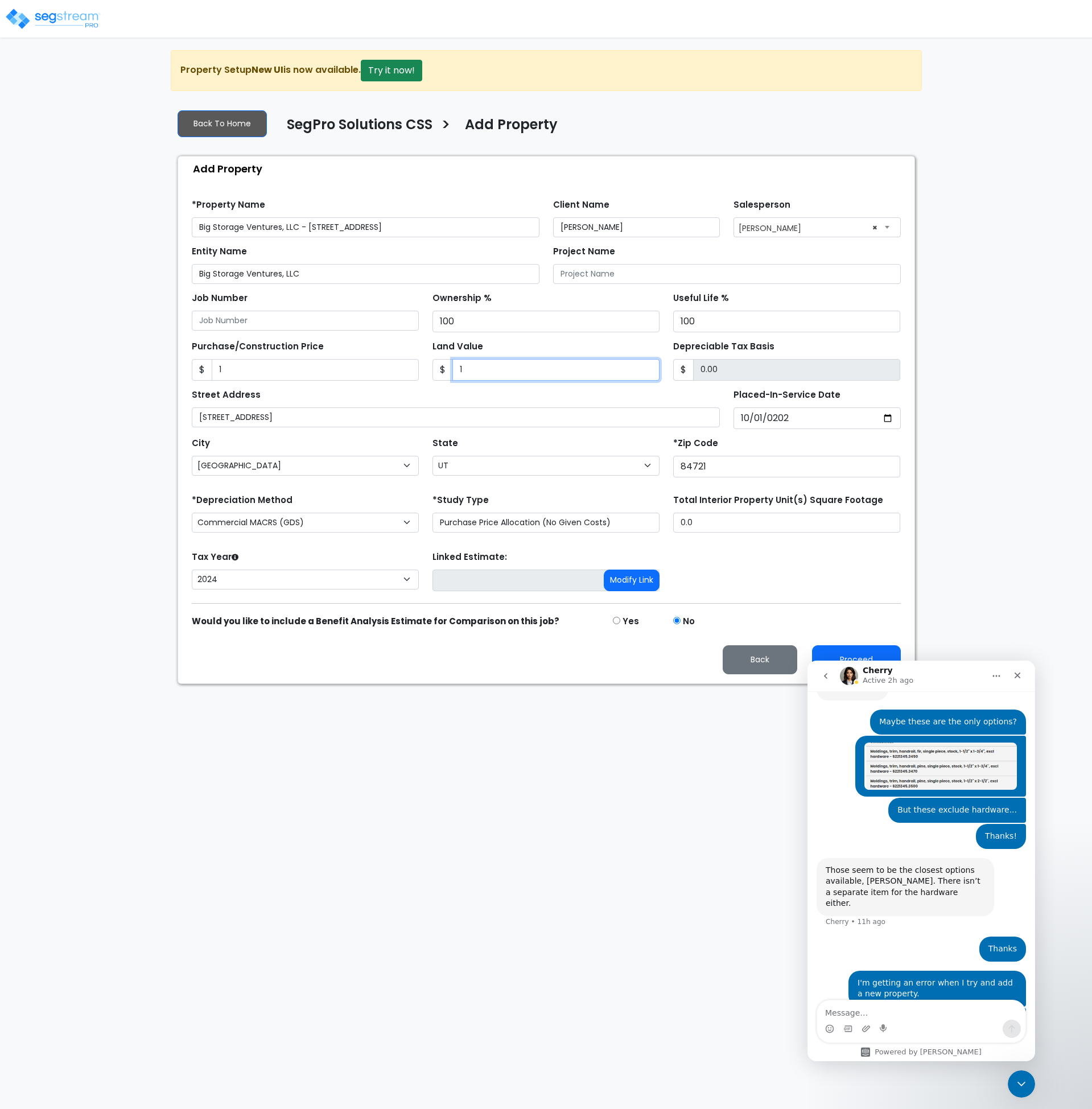
type input "1"
click at [706, 523] on input "0.0" at bounding box center [787, 522] width 227 height 20
drag, startPoint x: 710, startPoint y: 522, endPoint x: 667, endPoint y: 519, distance: 43.1
click at [667, 519] on div "Total Interior Property Unit(s) Square Footage 0.0" at bounding box center [787, 514] width 241 height 46
click at [266, 234] on input "Big Storage Ventures, LLC - 715 North 735 West" at bounding box center [366, 227] width 348 height 20
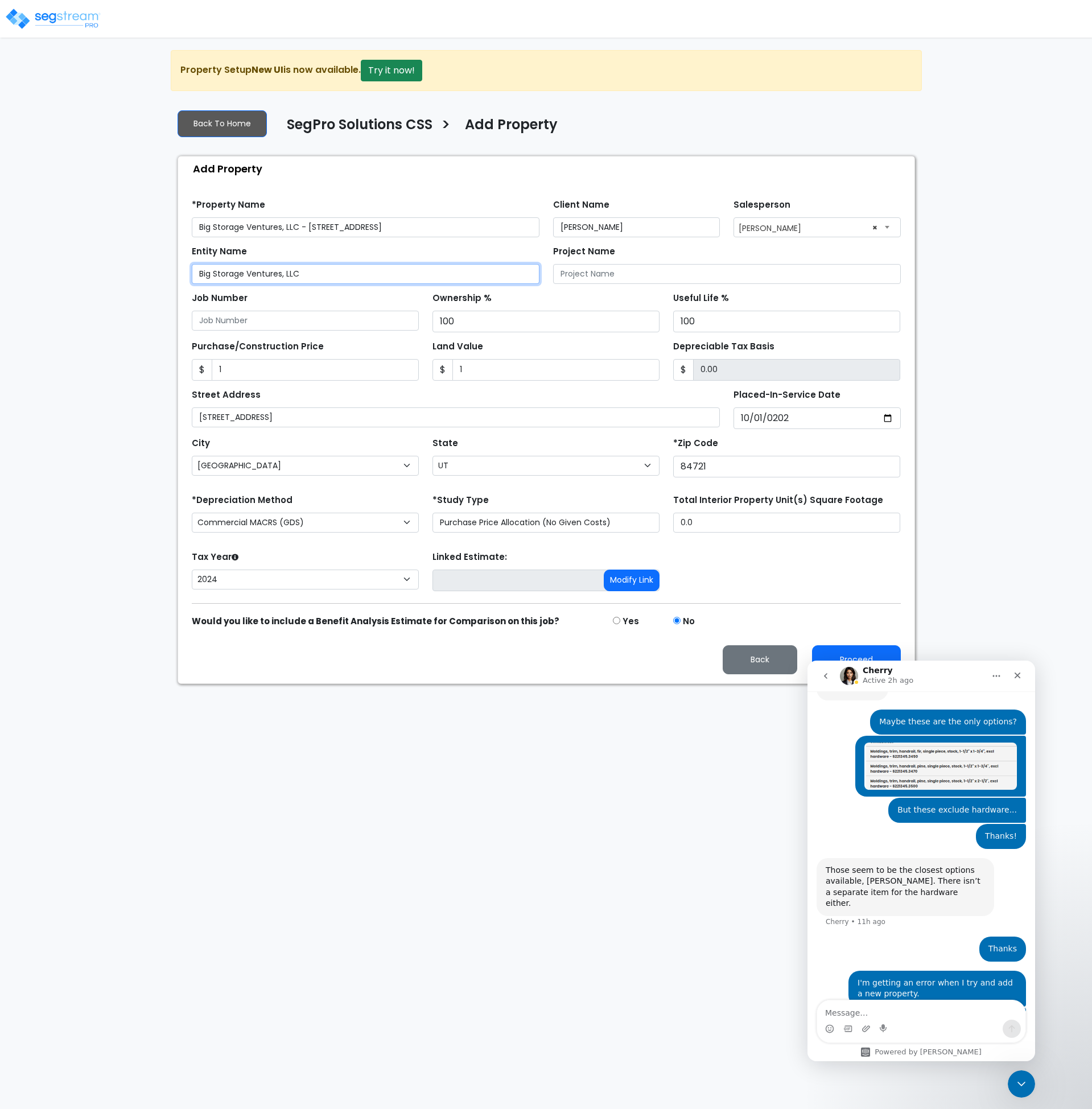
drag, startPoint x: 306, startPoint y: 272, endPoint x: 121, endPoint y: 273, distance: 185.0
click at [121, 273] on div "We are Building your Property. So please grab a coffee and let us do the heavy …" at bounding box center [546, 367] width 1092 height 634
type input "BSV New Harmony LLC"
click at [248, 369] on input "1" at bounding box center [315, 370] width 207 height 22
type input "3"
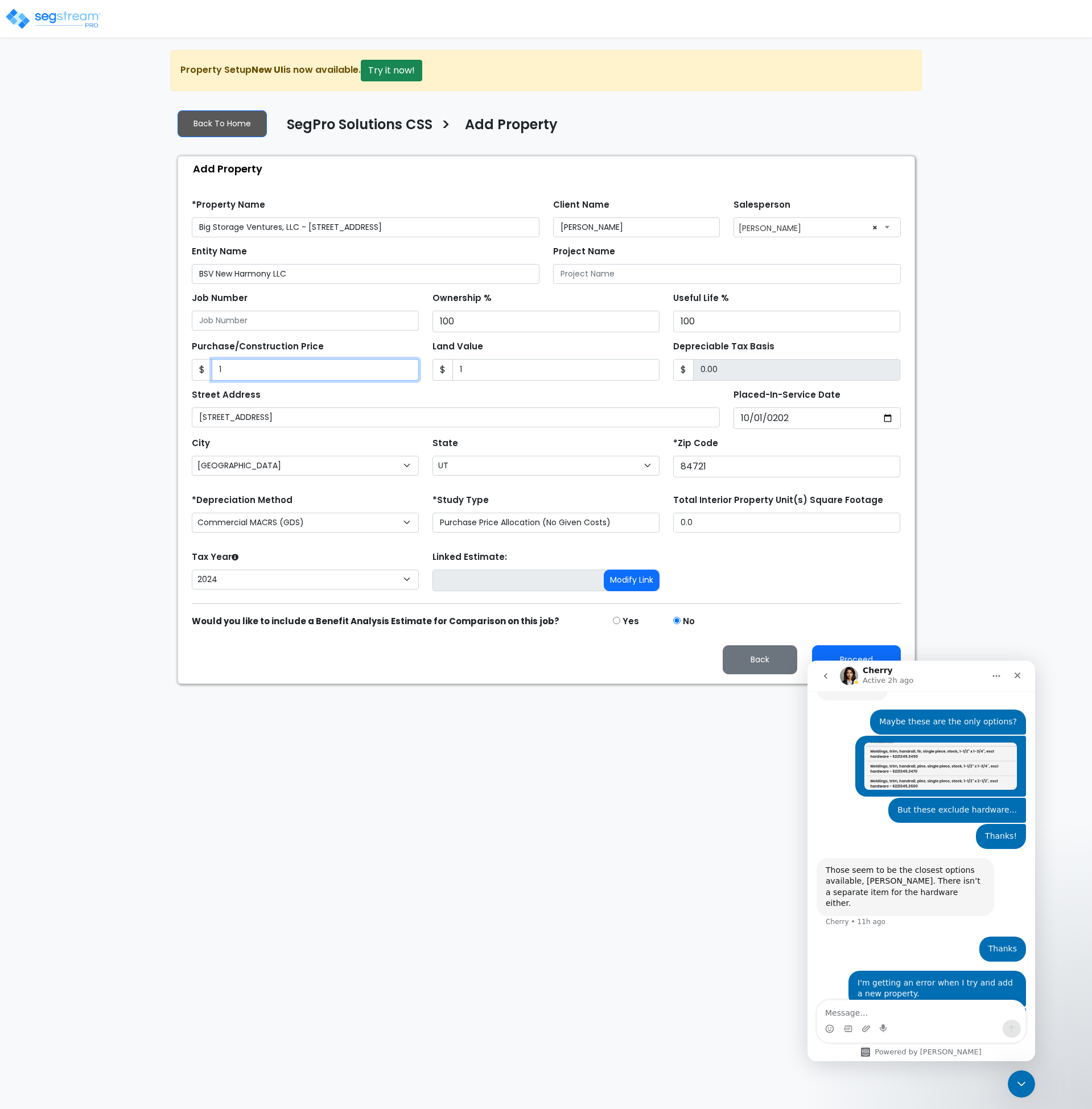
type input "2.00"
type input "37"
type input "36.00"
type input "375"
type input "374.00"
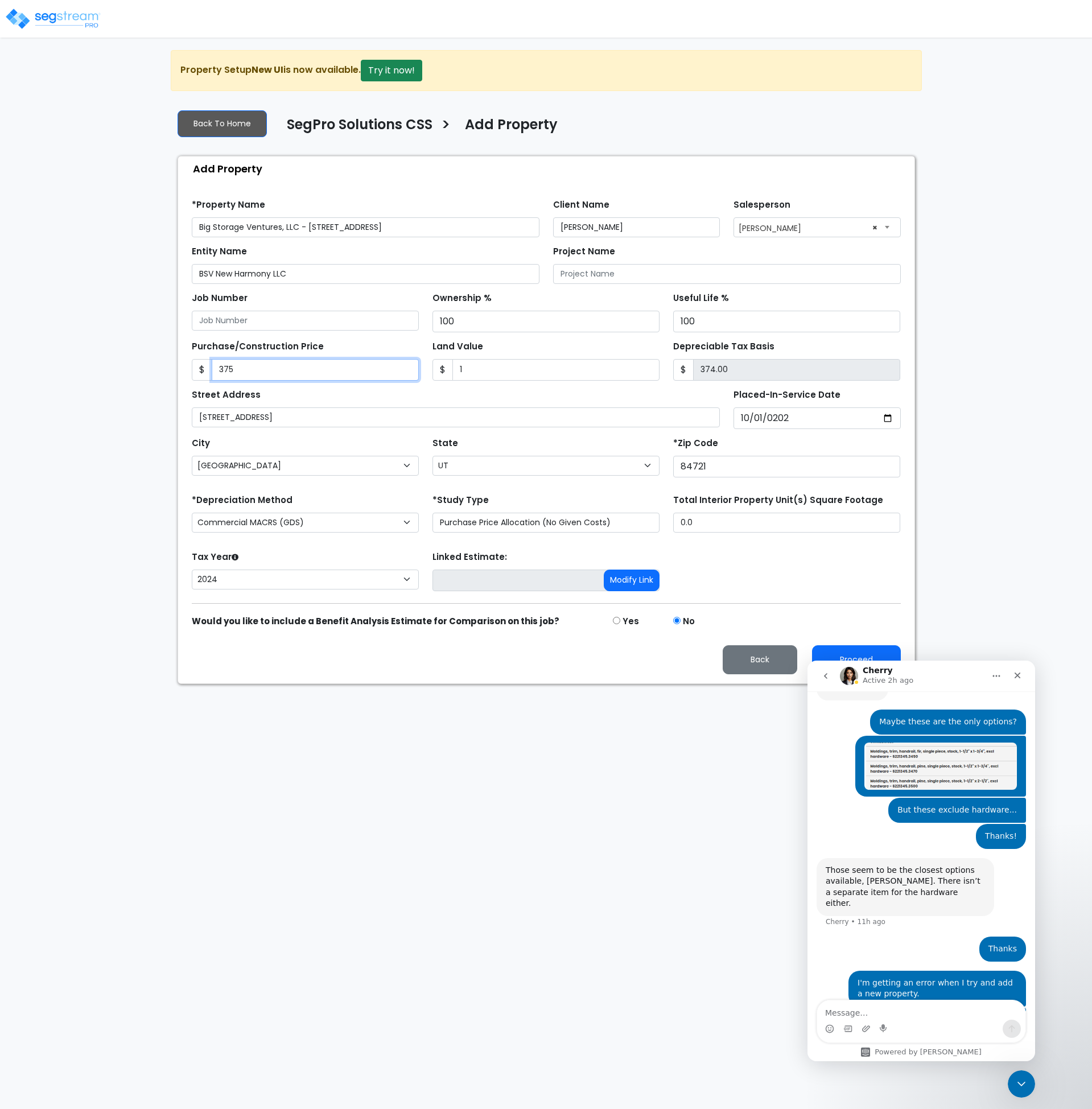
type input "3750"
type input "3749.00"
type input "3,7500"
type input "37499.00"
type input "37,5000"
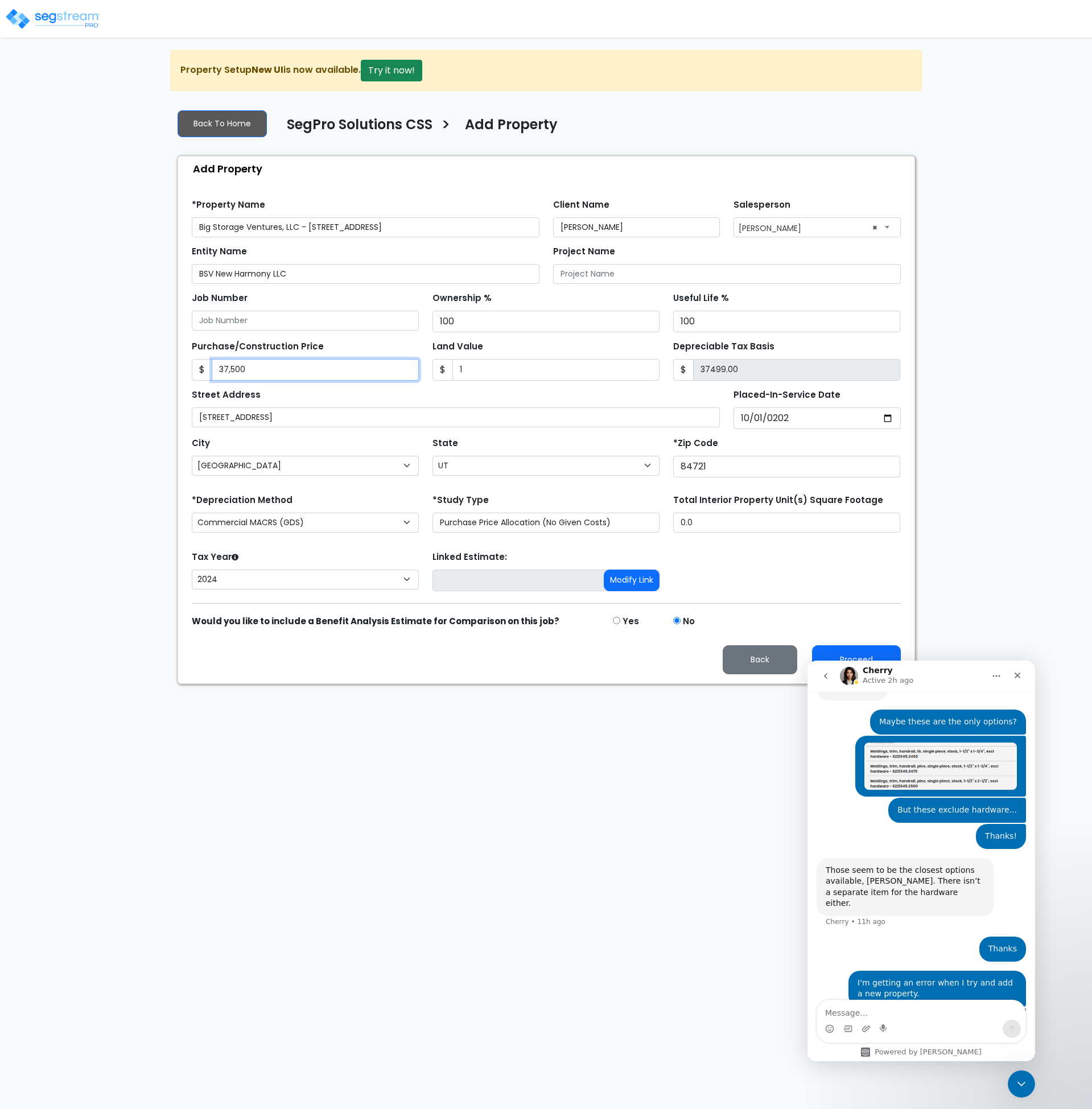
type input "374999.00"
type input "375,0000"
type input "3749999.00"
type input "3,750,0000"
type input "37499999.00"
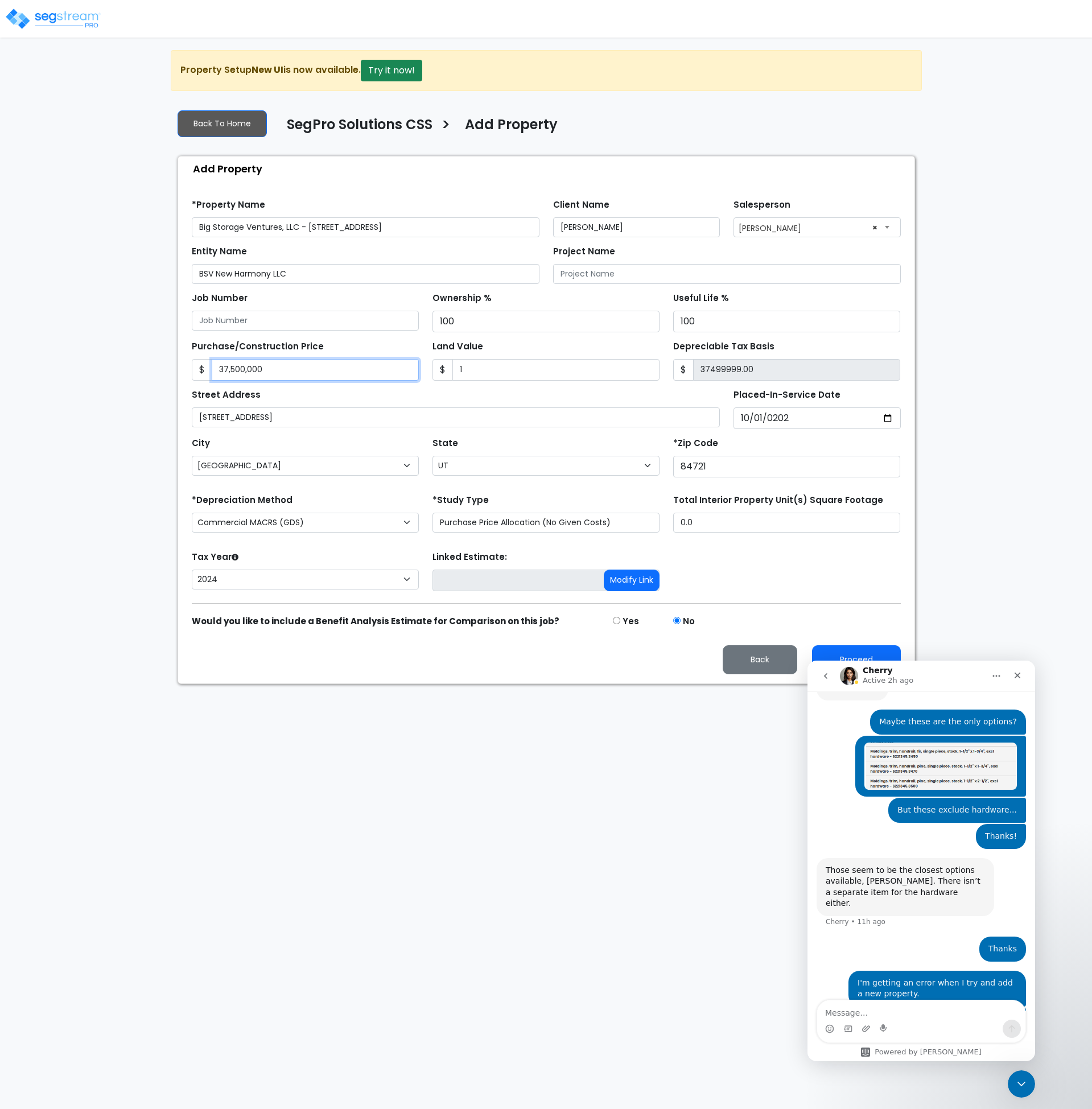
type input "37,500,00"
type input "3749999.00"
type input "3,750,000"
drag, startPoint x: 296, startPoint y: 276, endPoint x: 171, endPoint y: 276, distance: 125.0
click at [171, 276] on div "Back To Home SegPro Solutions CSS > Add Property Add Property Find these errors…" at bounding box center [546, 392] width 751 height 584
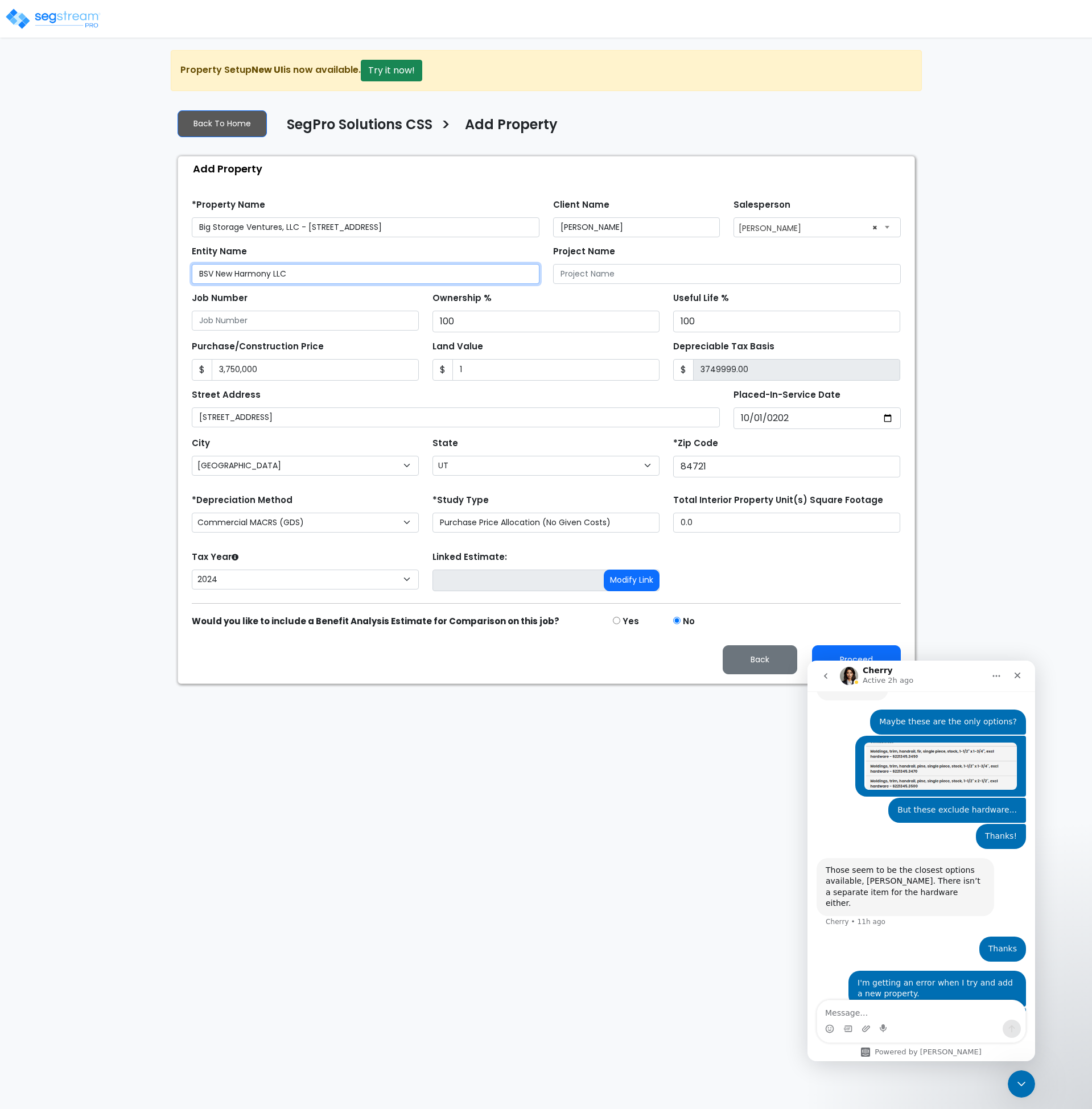
click at [270, 269] on input "BSV New Harmony LLC" at bounding box center [366, 274] width 348 height 20
drag, startPoint x: 300, startPoint y: 276, endPoint x: 161, endPoint y: 278, distance: 139.0
click at [161, 278] on div "We are Building your Property. So please grab a coffee and let us do the heavy …" at bounding box center [546, 367] width 1092 height 634
type input "BSV New Harmony, LLC"
drag, startPoint x: 298, startPoint y: 224, endPoint x: 148, endPoint y: 231, distance: 150.2
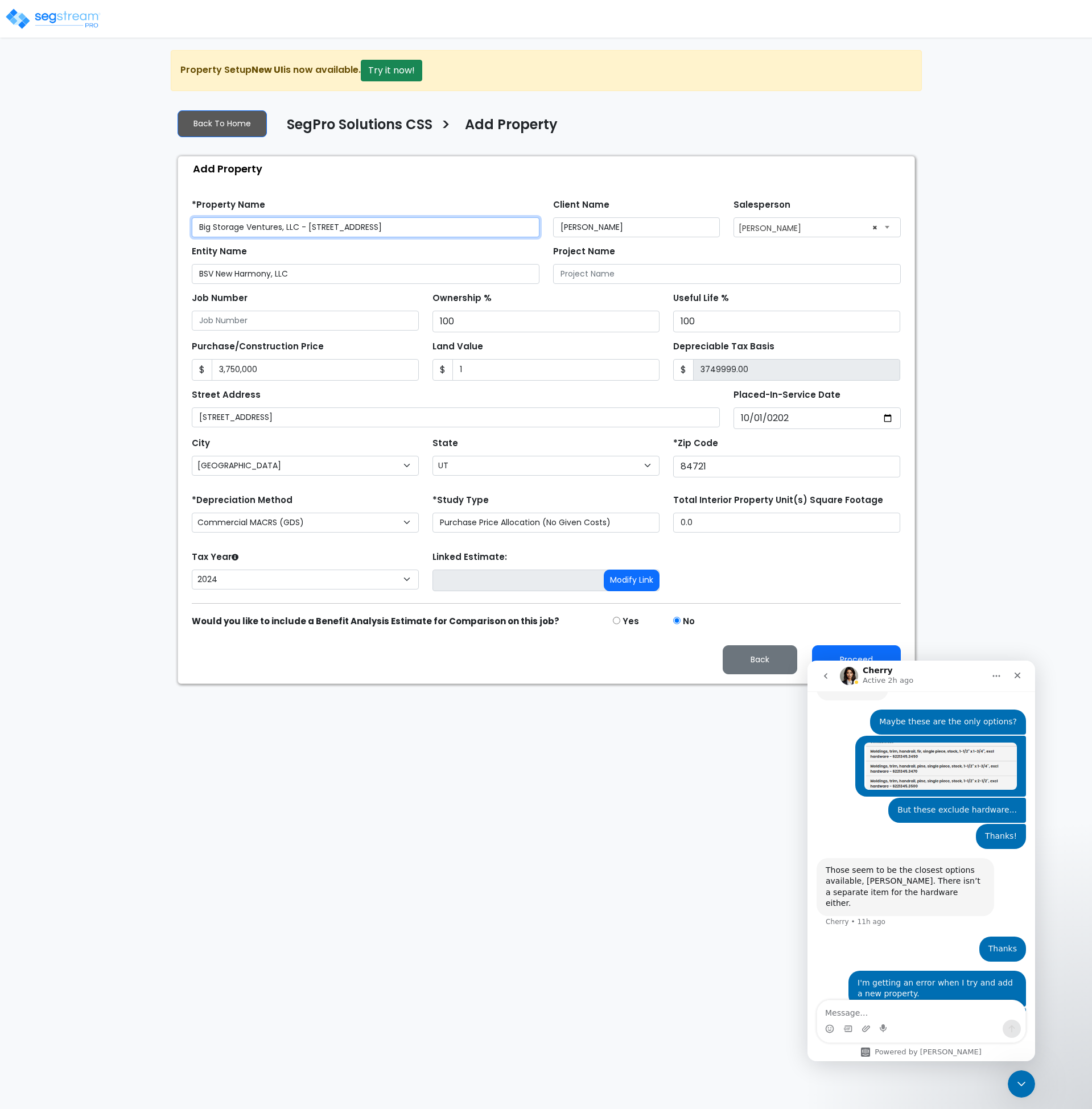
click at [148, 231] on div "We are Building your Property. So please grab a coffee and let us do the heavy …" at bounding box center [546, 367] width 1092 height 634
paste input "SV New Harmony"
type input "BSV New Harmony, LLC - 715 North 735 West"
drag, startPoint x: 696, startPoint y: 525, endPoint x: 611, endPoint y: 525, distance: 85.0
click at [611, 525] on div "*Depreciation Method Commercial MACRS (GDS) Residential Rental MACRS (GDS) Comm…" at bounding box center [547, 514] width 723 height 46
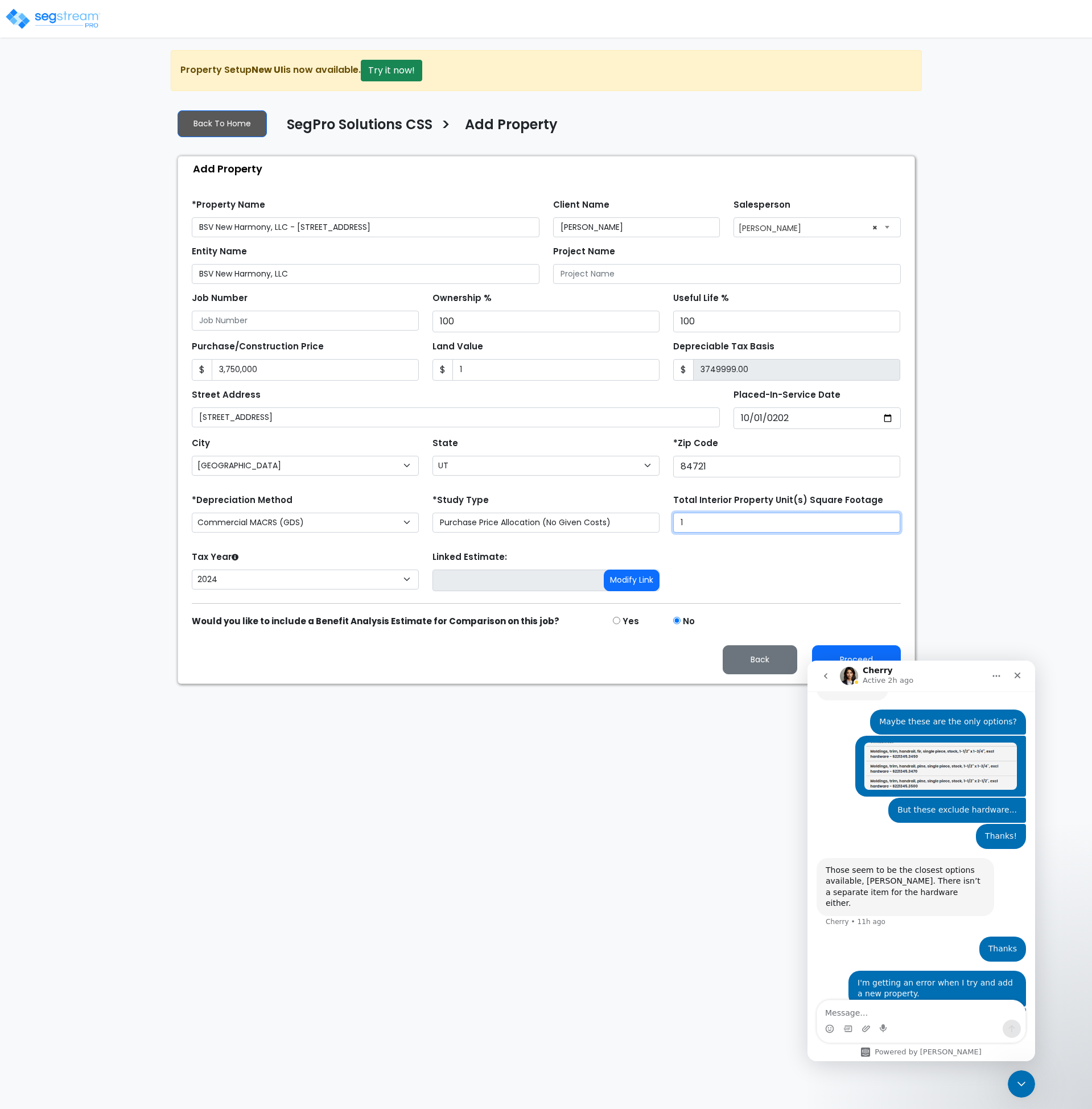
type input "1"
click at [650, 684] on html "Notification x View All Andrew Oliverson SegPro Solutions Notification" at bounding box center [546, 342] width 1092 height 684
click at [834, 647] on button "Proceed" at bounding box center [856, 659] width 89 height 29
type input "3750000"
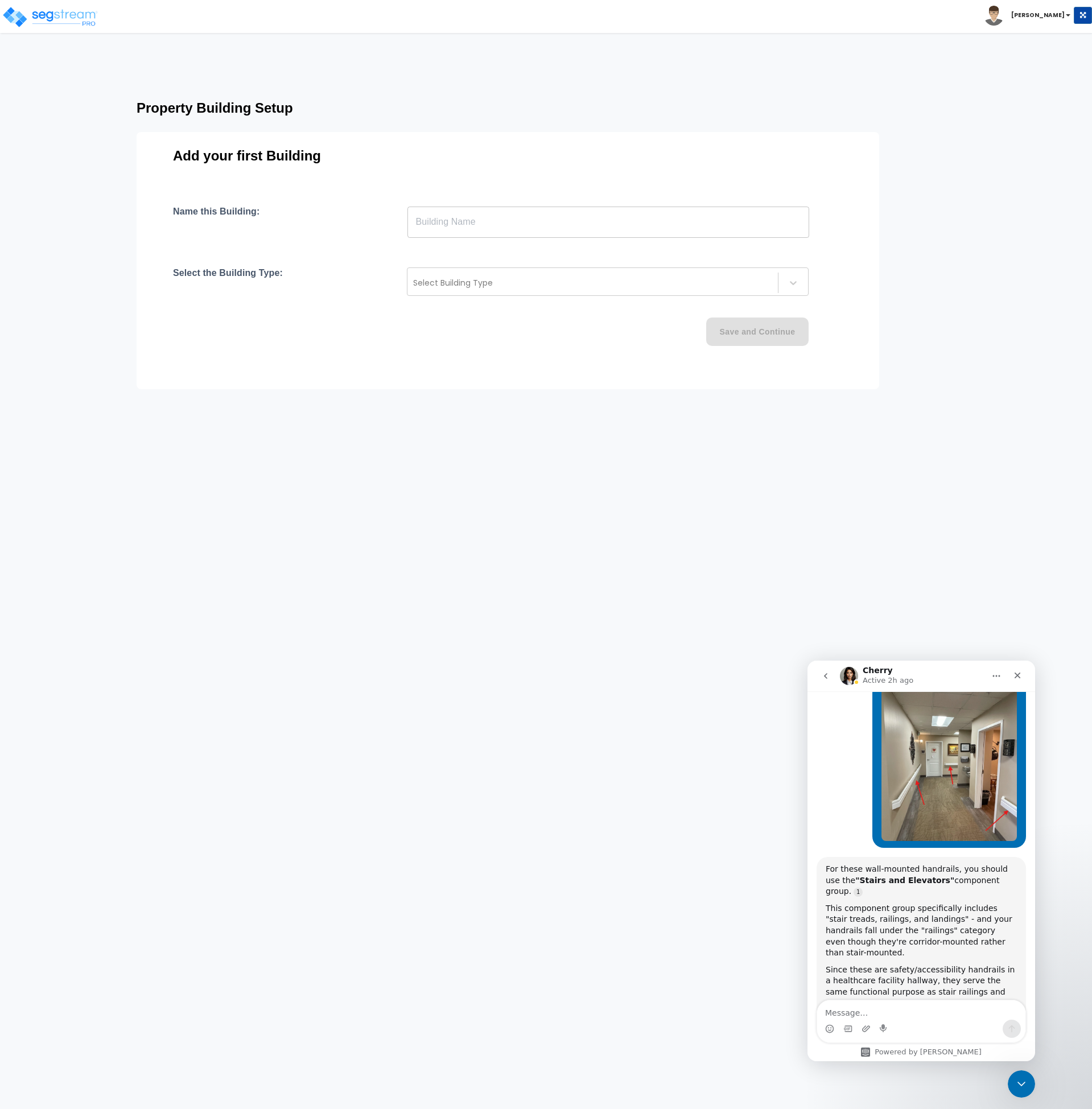
click at [451, 223] on input "text" at bounding box center [608, 221] width 402 height 32
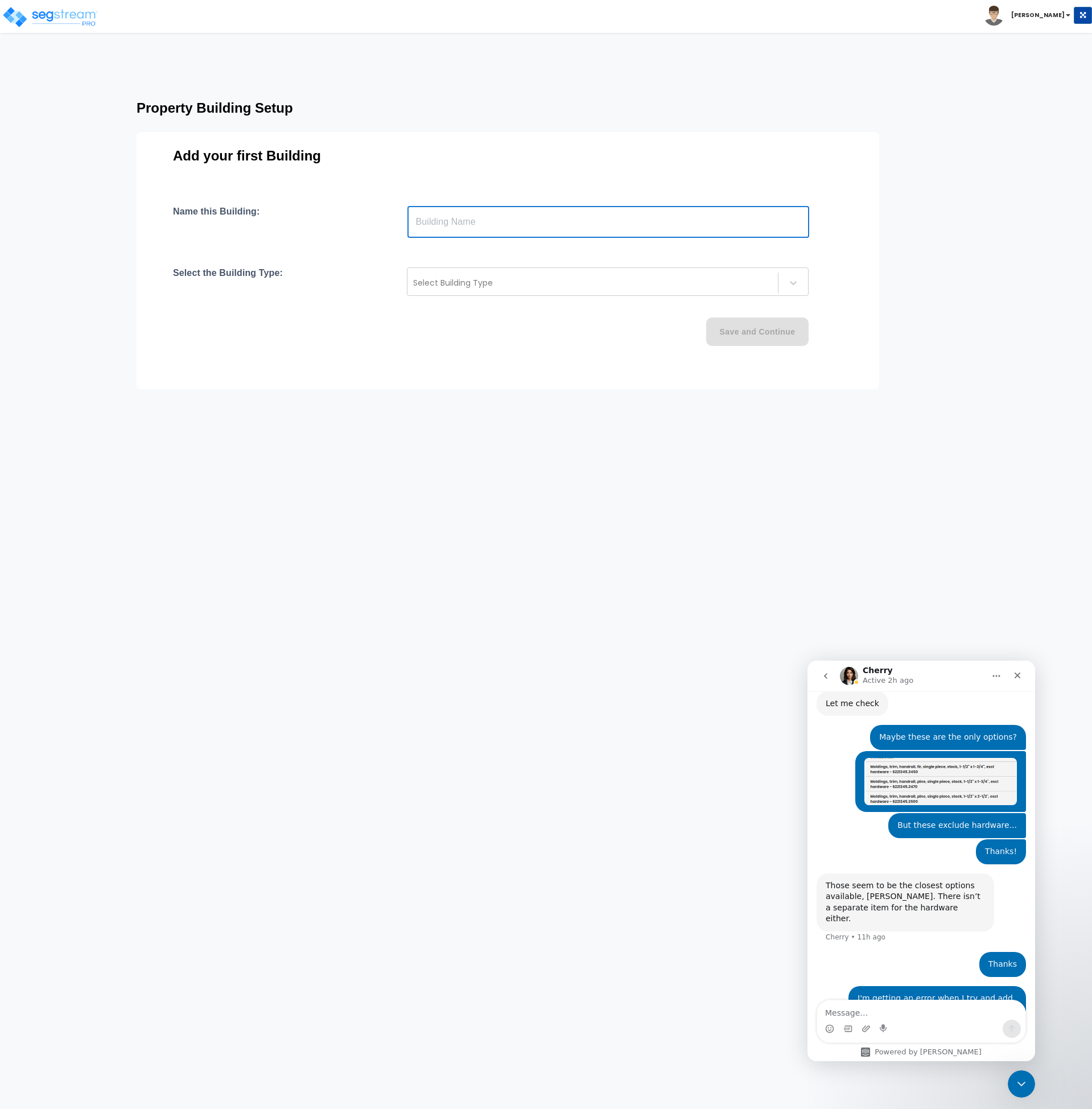
scroll to position [1565, 0]
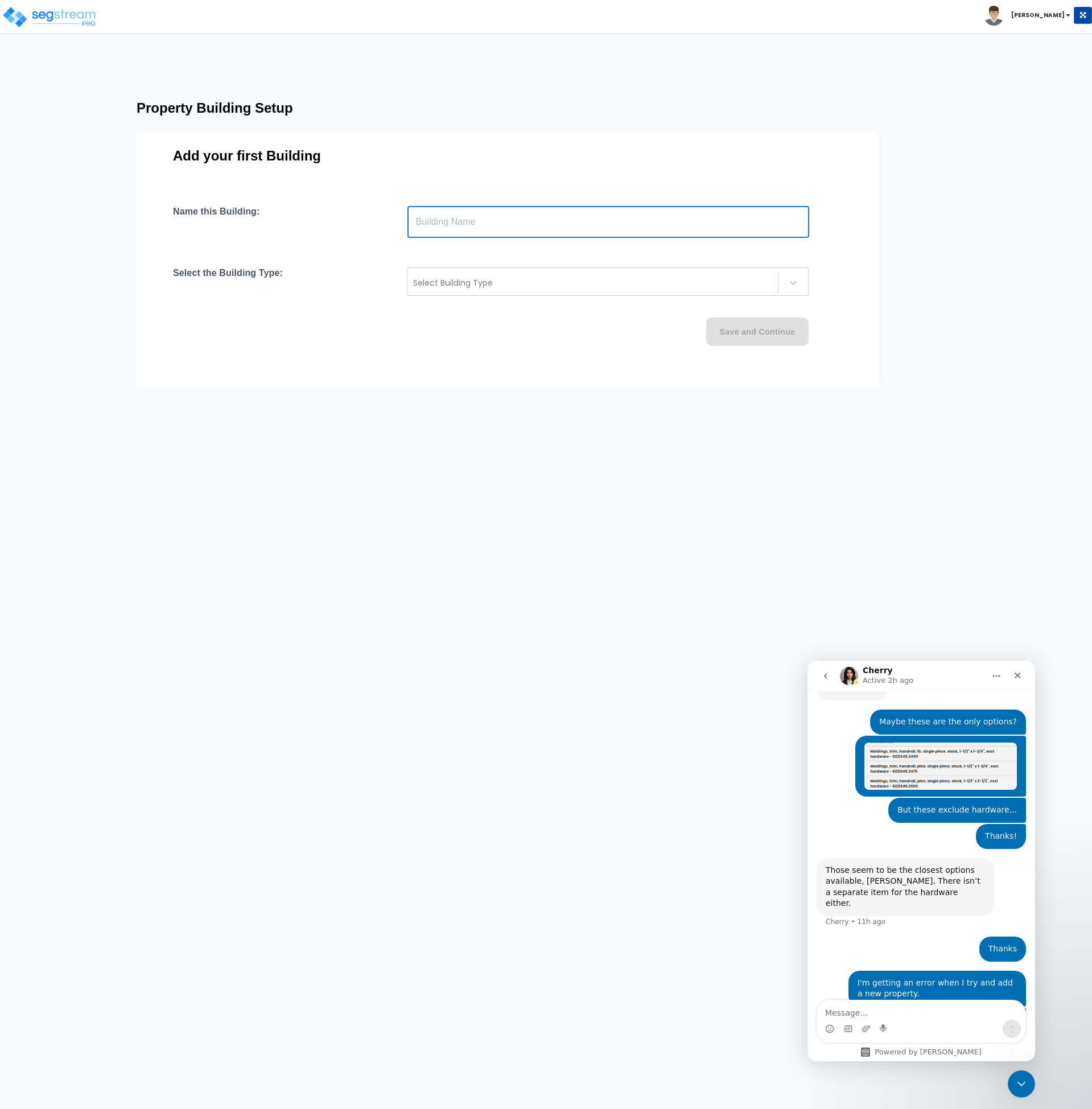
click at [434, 221] on input "text" at bounding box center [608, 221] width 402 height 32
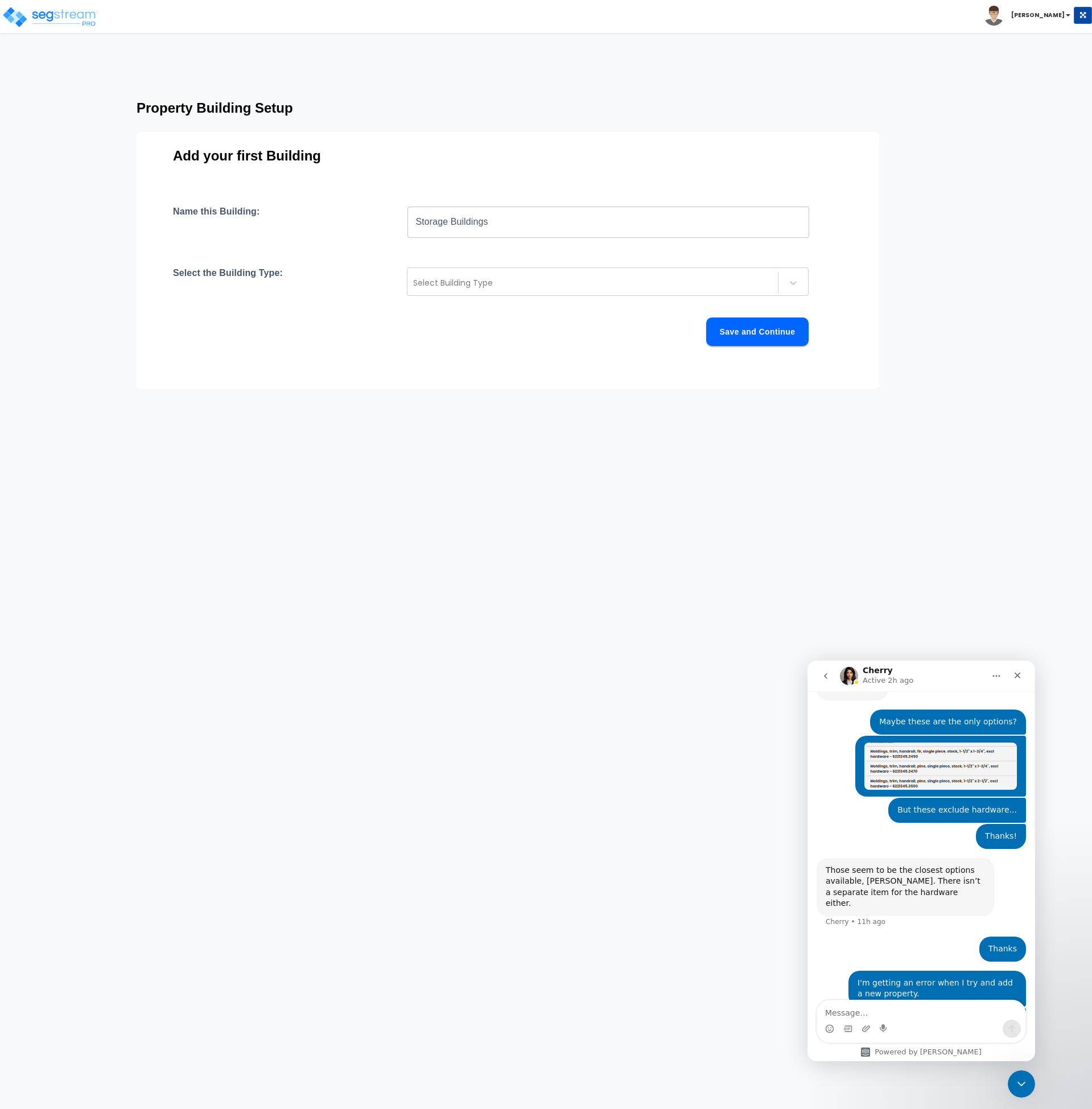
click at [491, 223] on input "Storage Buildings" at bounding box center [608, 221] width 402 height 32
drag, startPoint x: 521, startPoint y: 222, endPoint x: 361, endPoint y: 222, distance: 160.0
click at [361, 222] on div "Name this Building: Storage Buildings ​" at bounding box center [508, 221] width 670 height 32
type input "CMU Storage Buildings"
click at [469, 278] on div at bounding box center [593, 283] width 359 height 14
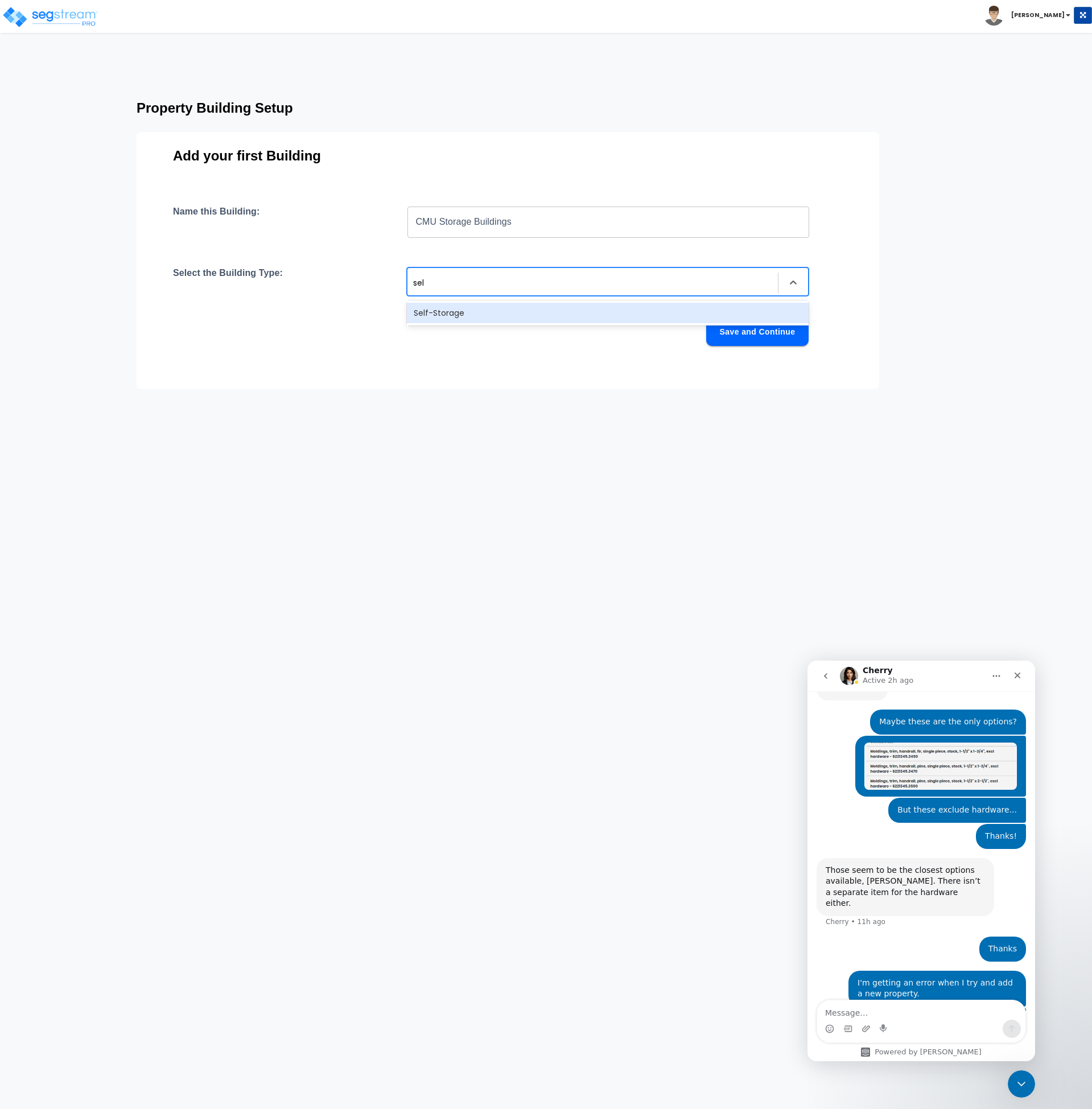
type input "self"
click at [474, 318] on div "Self-Storage" at bounding box center [608, 313] width 402 height 21
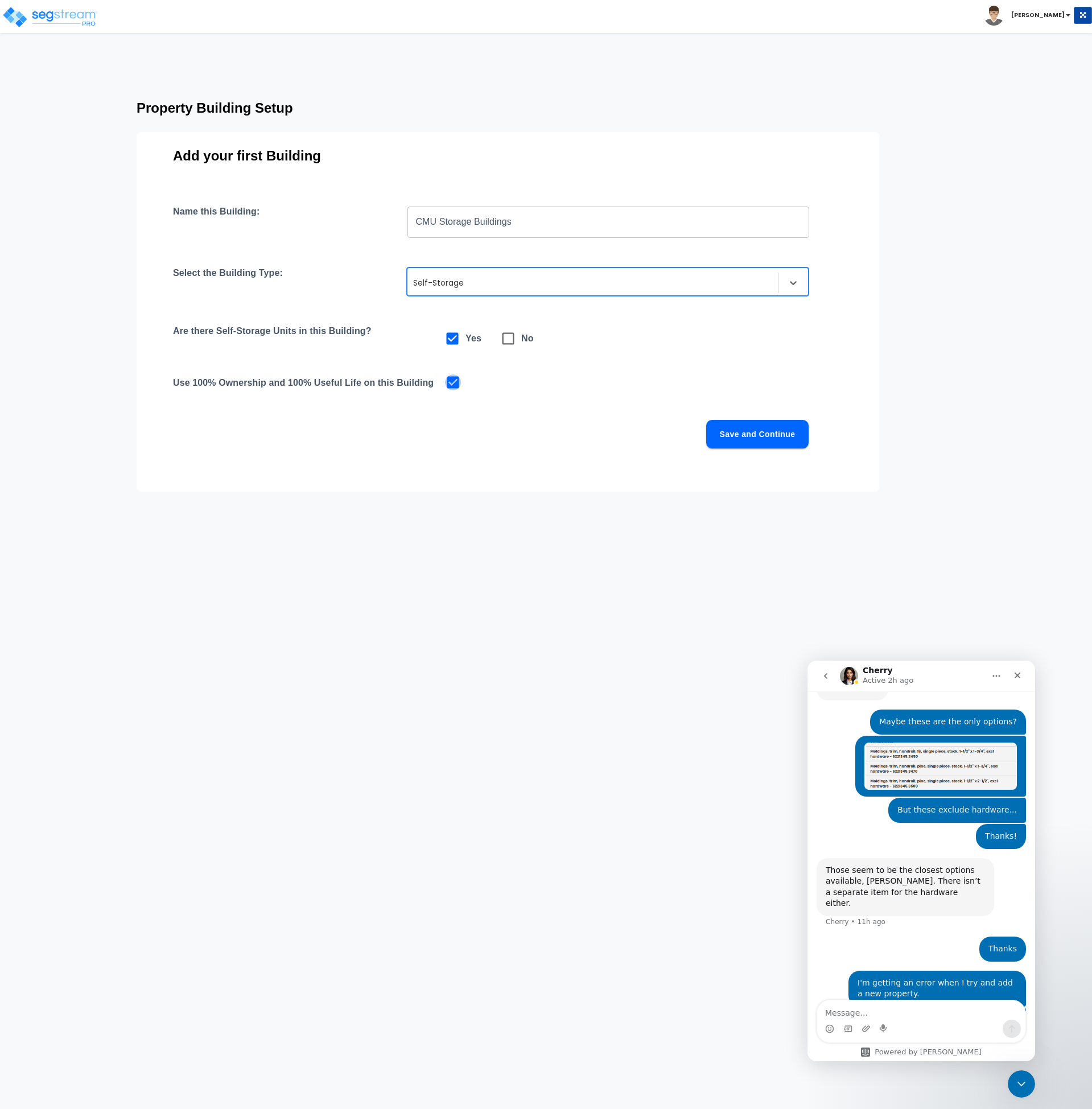
click at [453, 382] on input "checkbox" at bounding box center [451, 381] width 12 height 10
click at [453, 379] on input "checkbox" at bounding box center [451, 381] width 12 height 10
checkbox input "true"
click at [540, 224] on input "CMU Storage Buildings" at bounding box center [608, 221] width 402 height 32
click at [737, 437] on button "Save and Continue" at bounding box center [758, 433] width 103 height 28
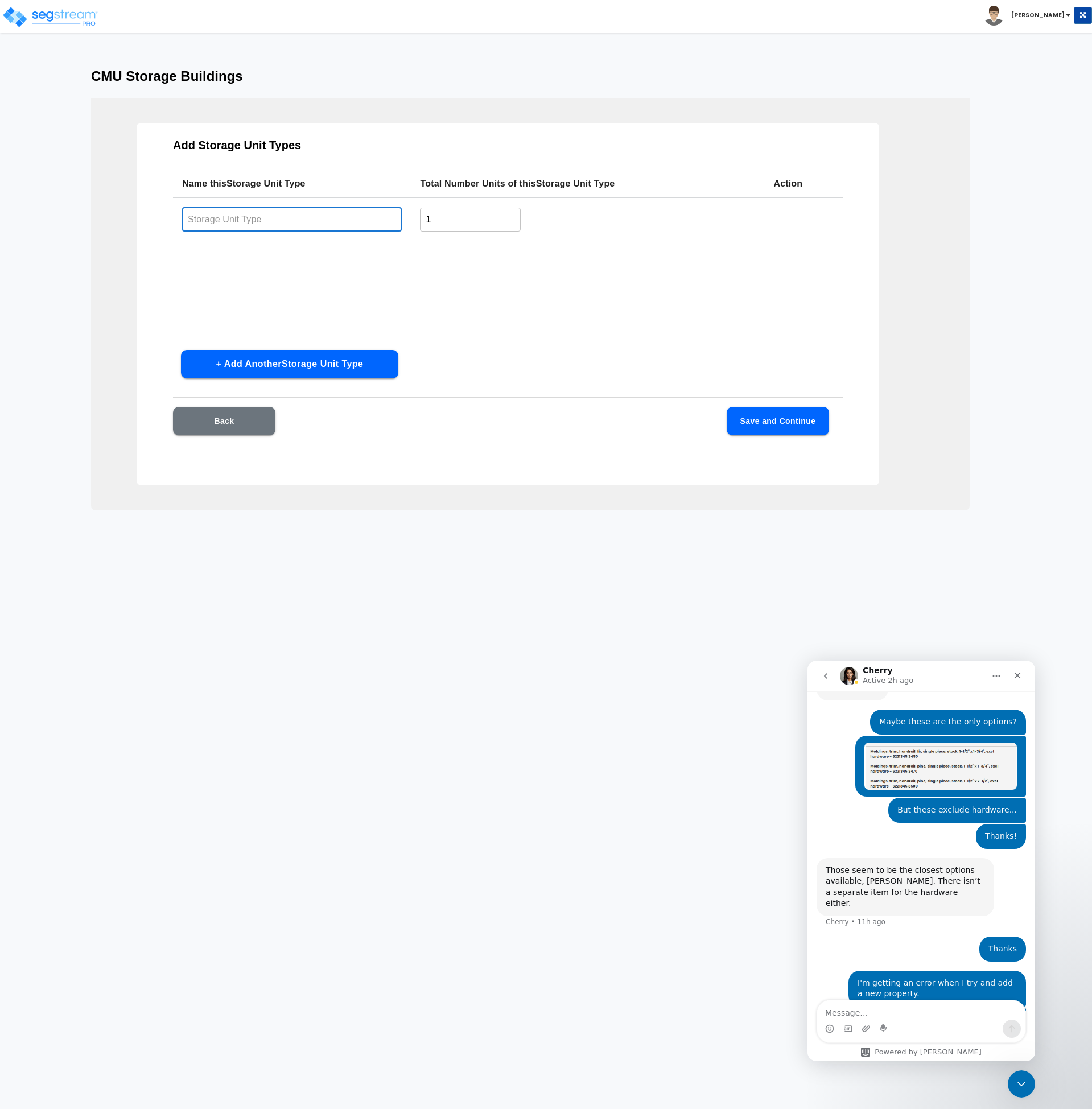
click at [300, 221] on input "text" at bounding box center [292, 219] width 220 height 24
click at [285, 367] on button "+ Add Another Storage Unit Type" at bounding box center [289, 364] width 217 height 28
click at [212, 224] on input "text" at bounding box center [292, 219] width 220 height 24
type input "5X8"
click at [206, 264] on input "text" at bounding box center [292, 265] width 220 height 24
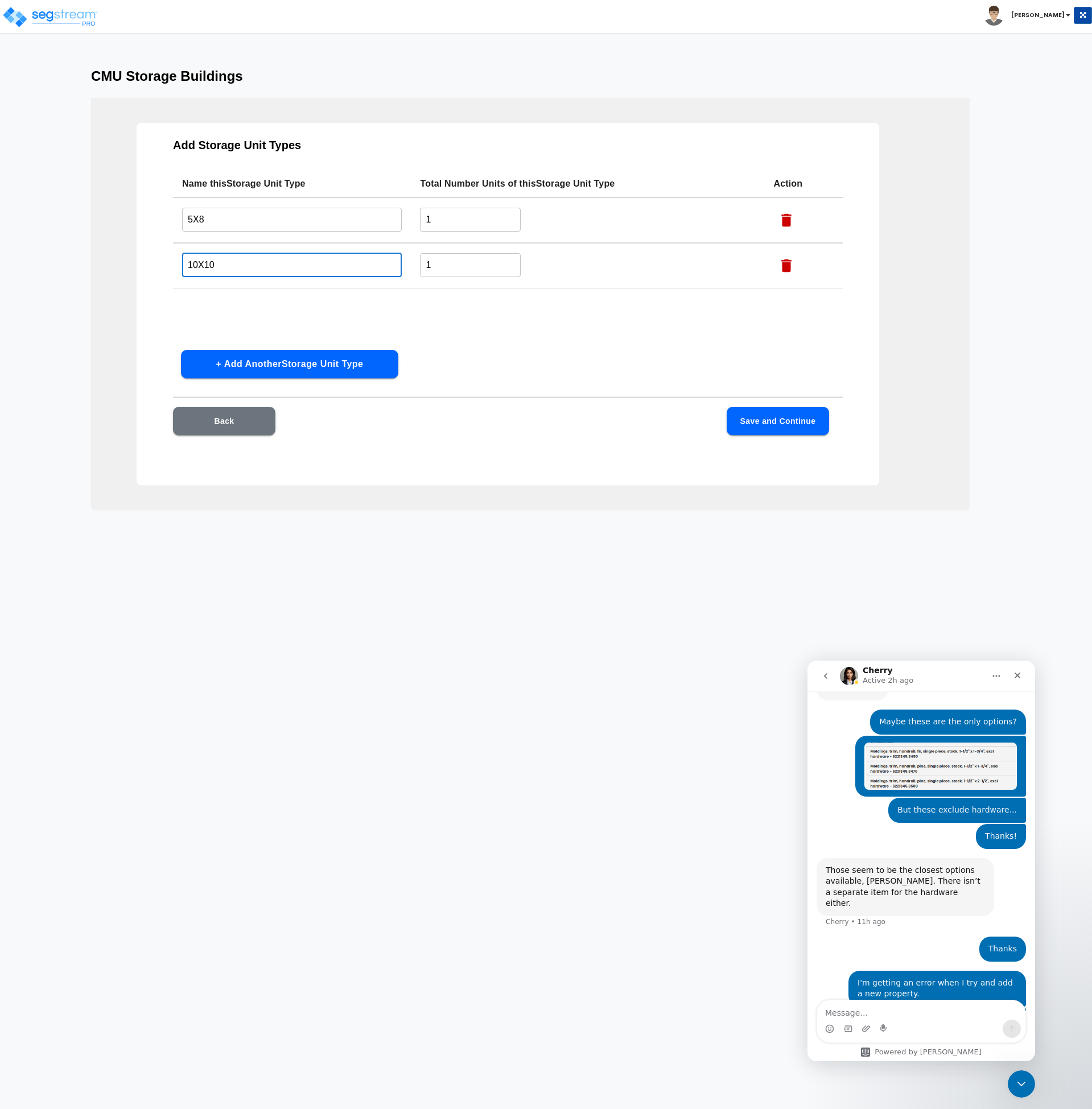
type input "10X10"
click at [272, 363] on button "+ Add Another Storage Unit Type" at bounding box center [289, 364] width 217 height 28
click at [252, 312] on input "text" at bounding box center [292, 310] width 220 height 24
type input "12X24"
click at [265, 356] on button "+ Add Another Storage Unit Type" at bounding box center [289, 364] width 217 height 28
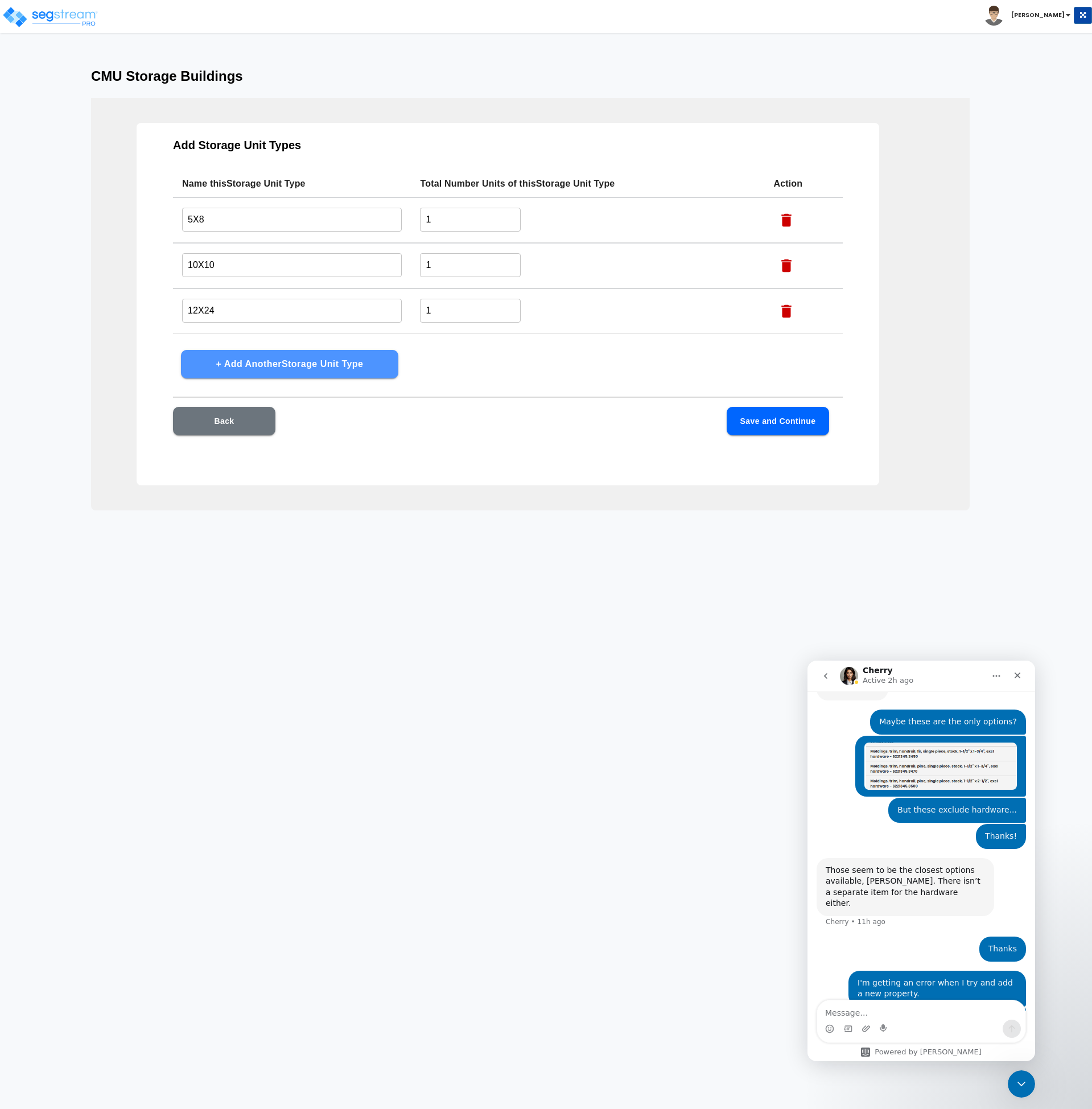
scroll to position [39, 0]
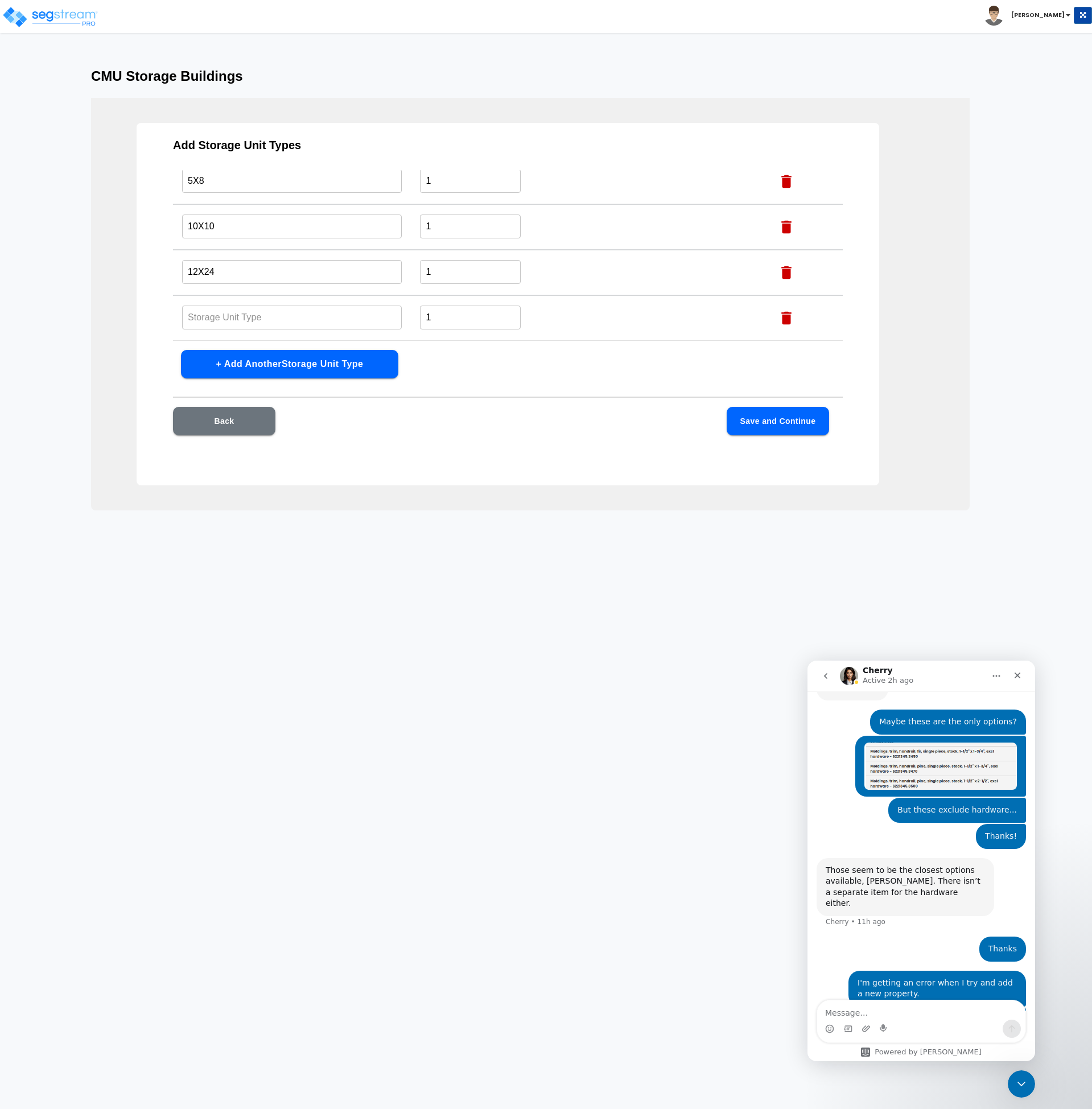
click at [234, 322] on input "text" at bounding box center [292, 317] width 220 height 24
type input "12X20"
click at [747, 416] on button "Save and Continue" at bounding box center [778, 421] width 103 height 28
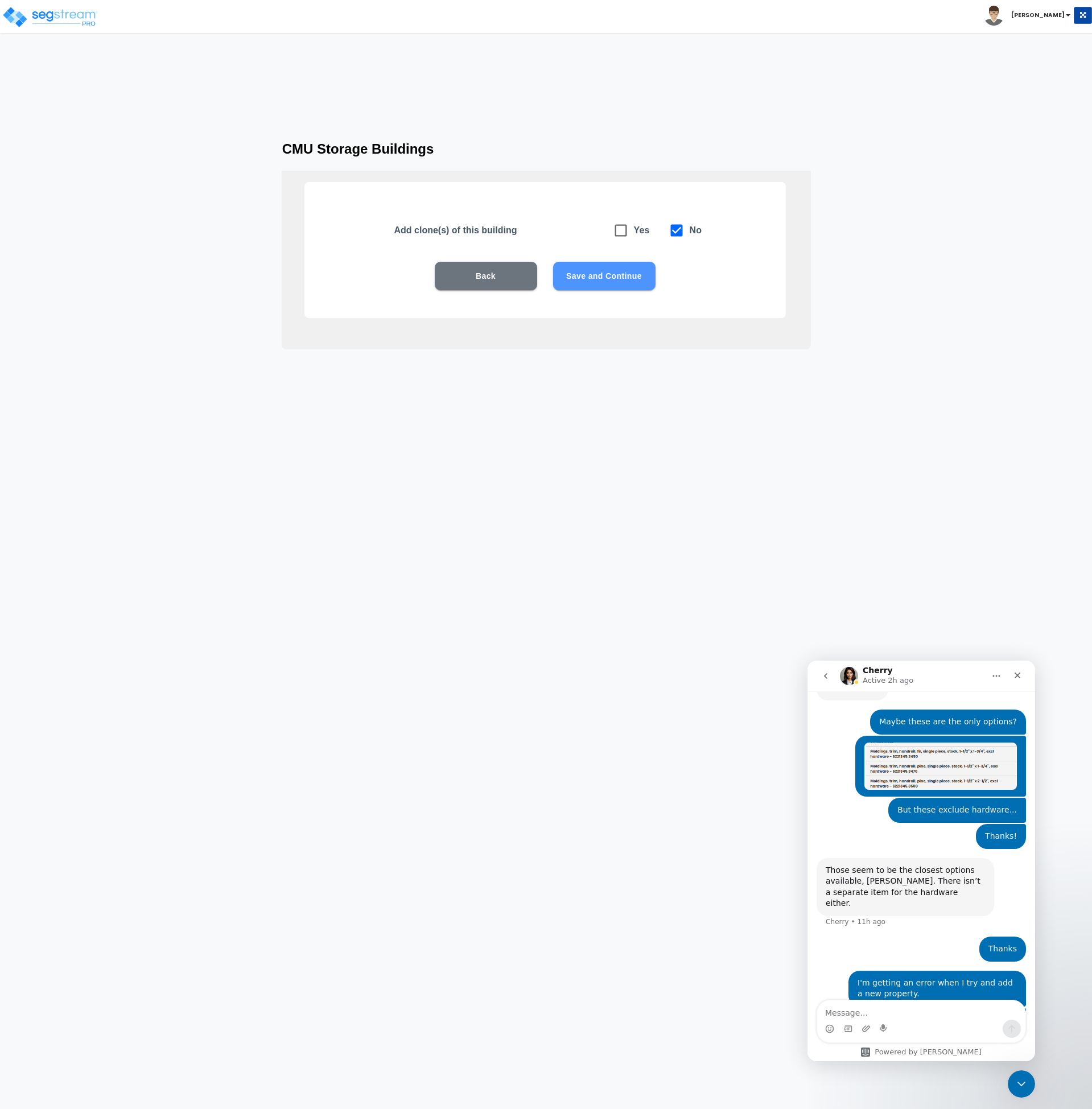
click at [598, 280] on button "Save and Continue" at bounding box center [604, 276] width 103 height 28
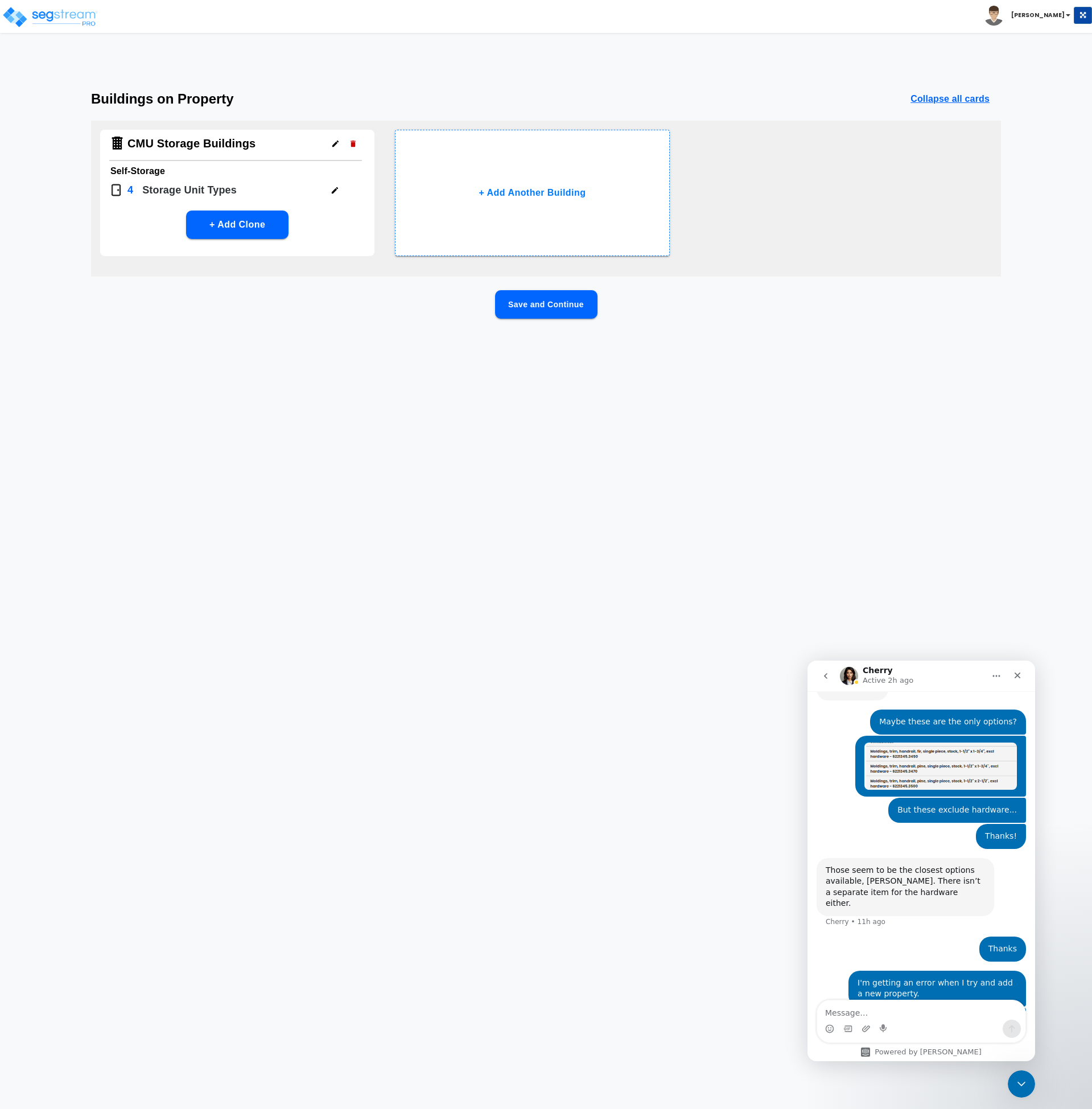
click at [341, 369] on html "Toggle navigation [PERSON_NAME]" at bounding box center [546, 184] width 1092 height 369
click at [331, 369] on html "Toggle navigation [PERSON_NAME]" at bounding box center [546, 184] width 1092 height 369
